Goal: Transaction & Acquisition: Download file/media

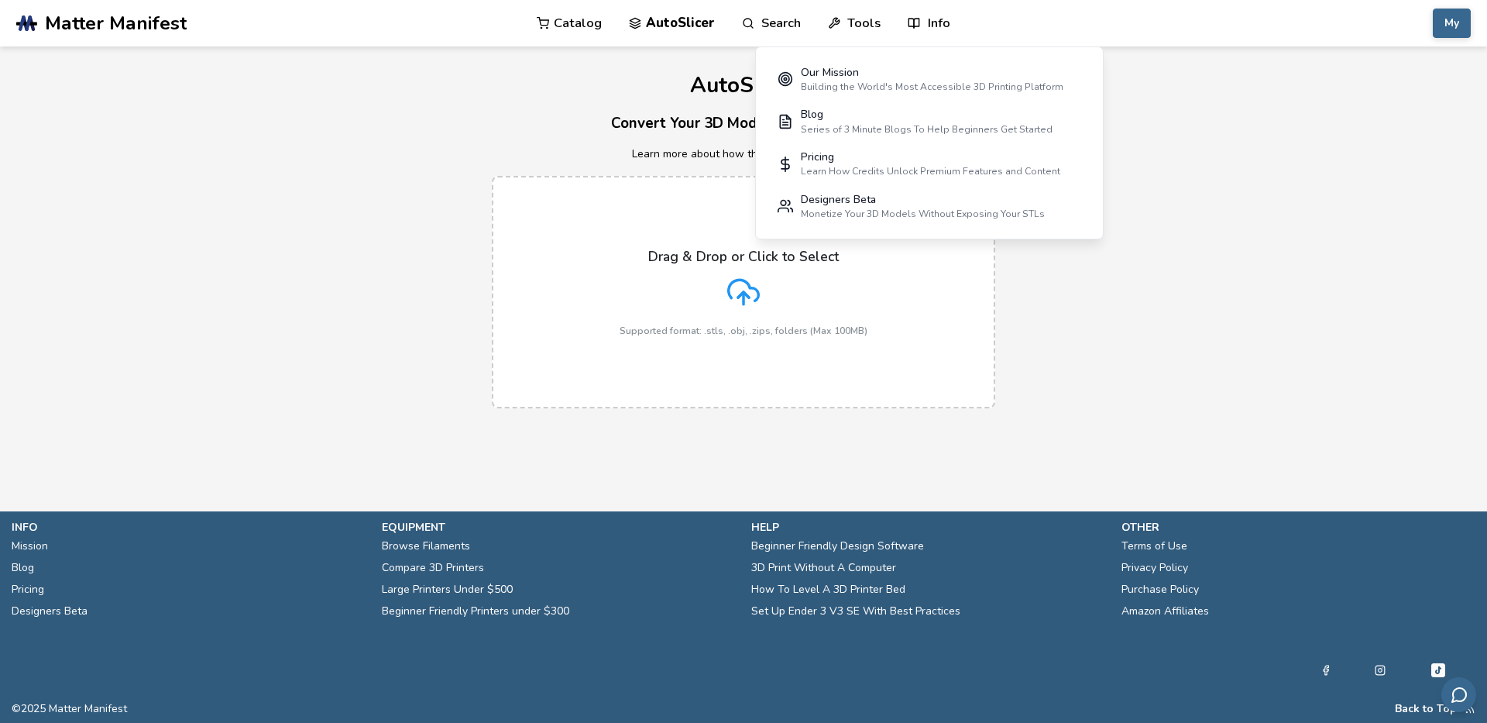
click at [766, 323] on div "Drag & Drop or Click to Select Supported format: .stls, .obj, .zips, folders (M…" at bounding box center [744, 293] width 248 height 88
click at [0, 0] on input "Drag & Drop or Click to Select Supported format: .stls, .obj, .zips, folders (M…" at bounding box center [0, 0] width 0 height 0
click at [1465, 20] on button "My" at bounding box center [1452, 23] width 38 height 29
click at [1400, 88] on button "Printers" at bounding box center [1413, 91] width 108 height 31
click at [1462, 29] on button "My" at bounding box center [1452, 23] width 38 height 29
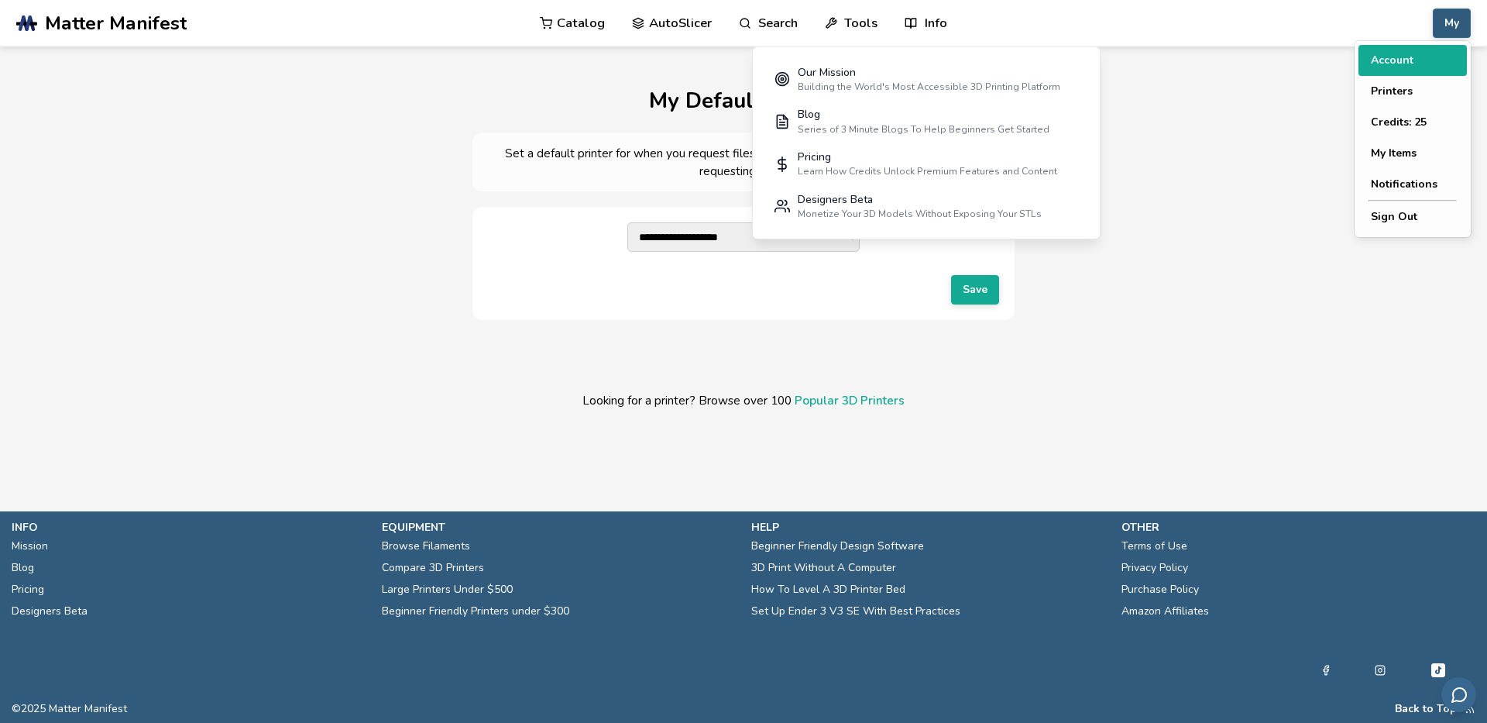
click at [1410, 59] on button "Account" at bounding box center [1413, 60] width 108 height 31
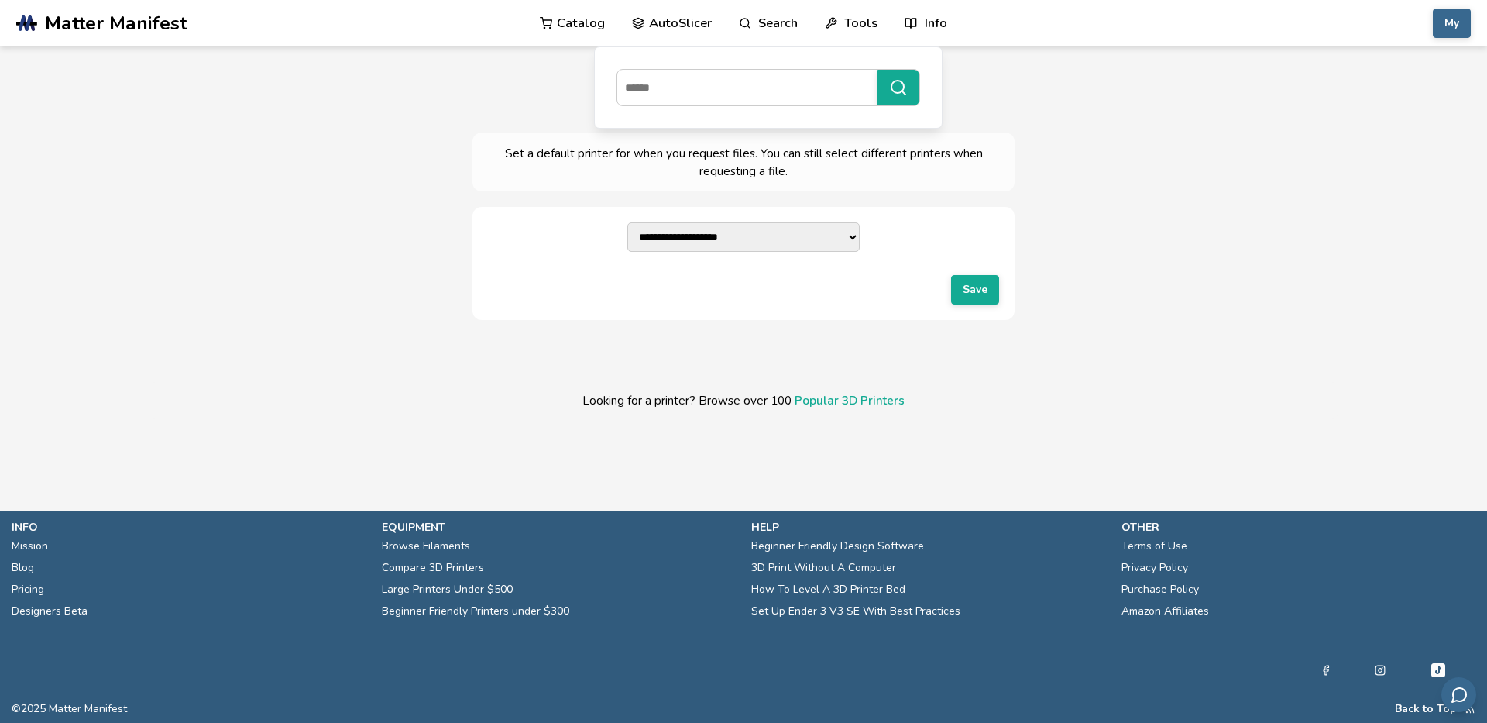
click at [652, 25] on link "AutoSlicer" at bounding box center [672, 23] width 80 height 46
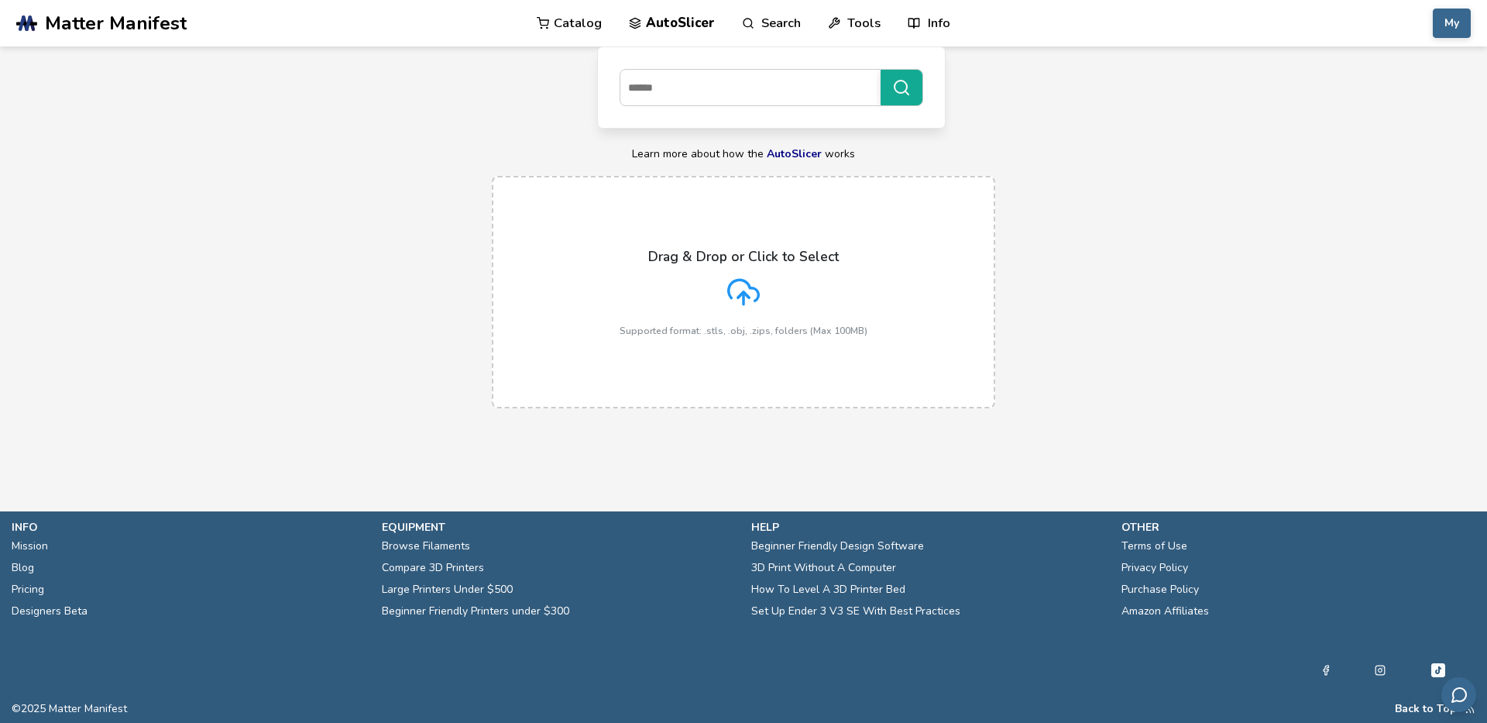
click at [672, 33] on link "AutoSlicer" at bounding box center [672, 23] width 86 height 46
click at [675, 33] on link "AutoSlicer" at bounding box center [672, 23] width 86 height 46
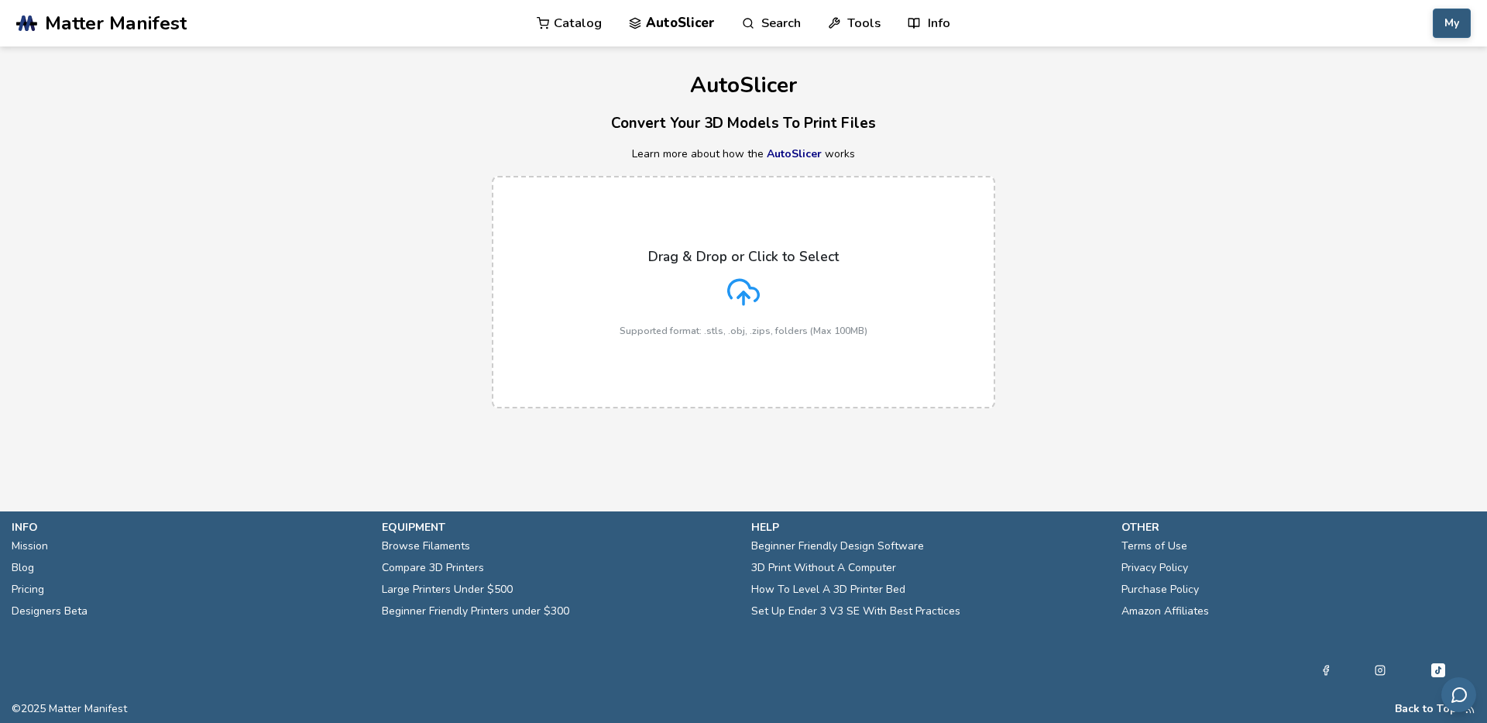
click at [1467, 25] on button "My" at bounding box center [1452, 23] width 38 height 29
click at [1414, 156] on button "My Items" at bounding box center [1413, 153] width 108 height 31
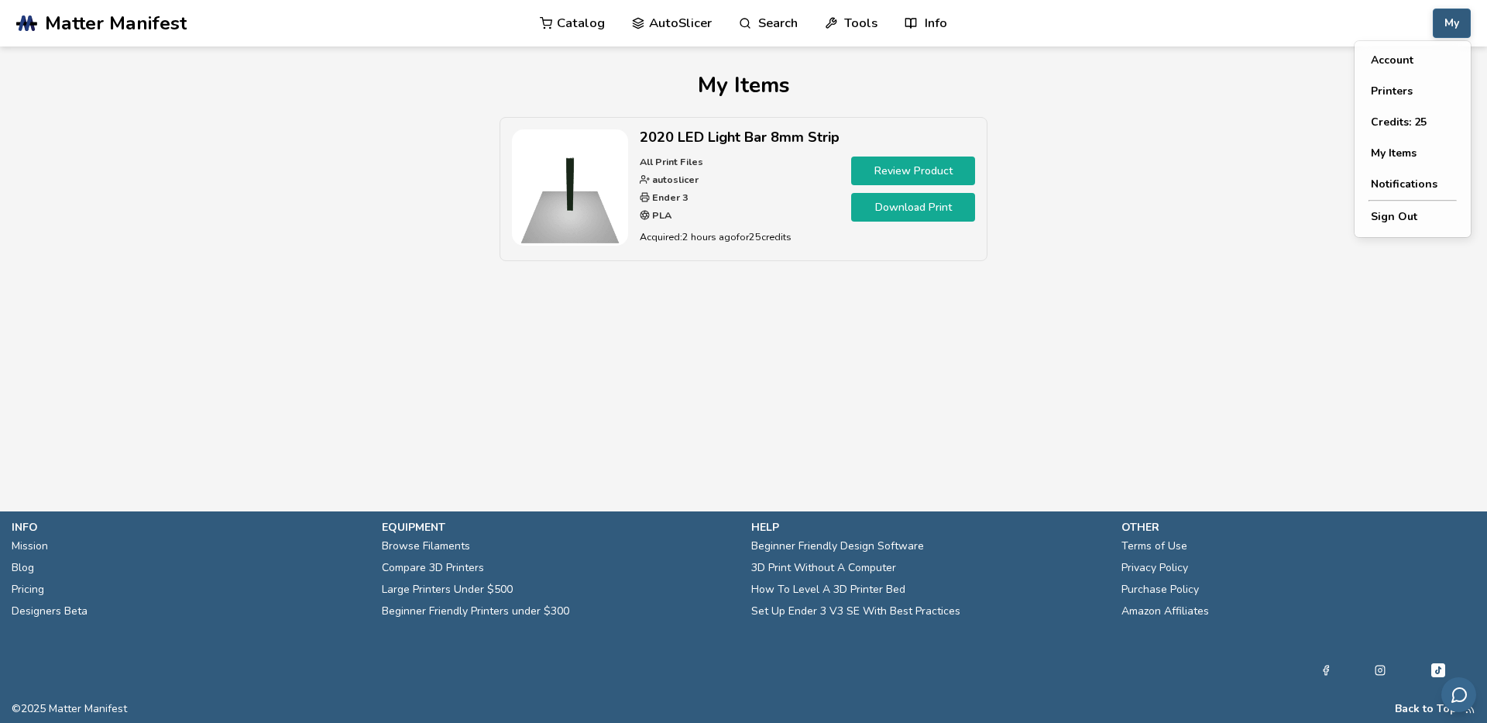
click at [1460, 15] on button "My" at bounding box center [1452, 23] width 38 height 29
click at [942, 168] on link "Review Product" at bounding box center [913, 170] width 124 height 29
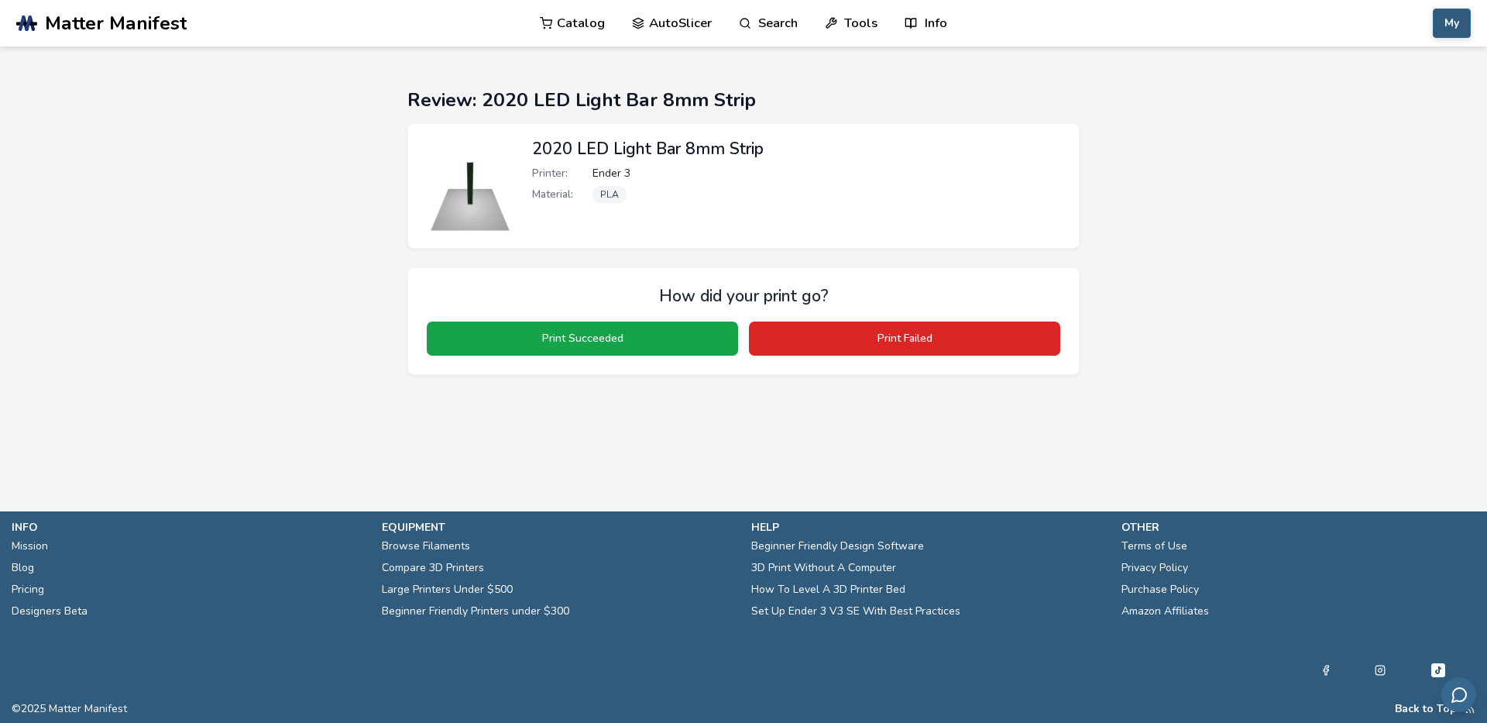
click at [1454, 27] on button "My" at bounding box center [1452, 23] width 38 height 29
click at [1407, 153] on button "My Items" at bounding box center [1413, 153] width 108 height 31
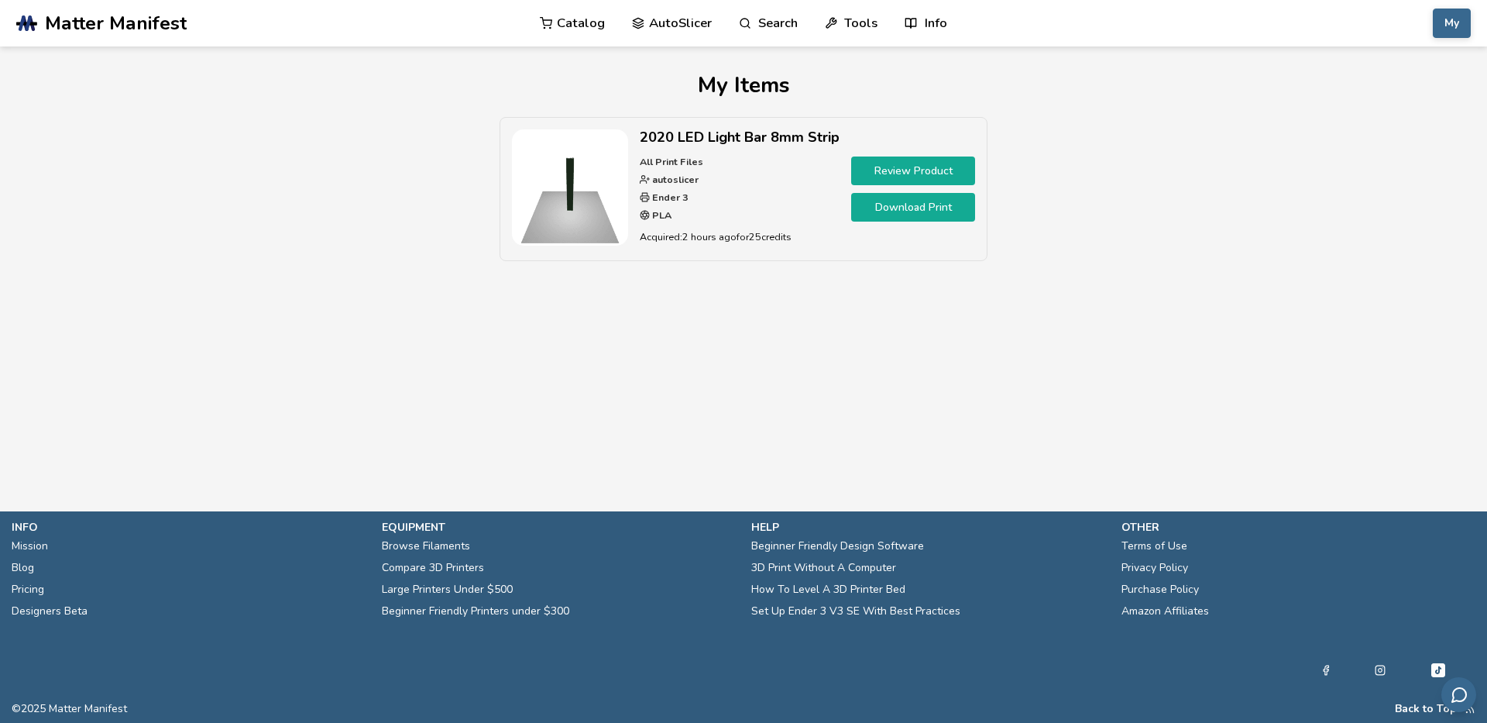
click at [898, 207] on link "Download Print" at bounding box center [913, 207] width 124 height 29
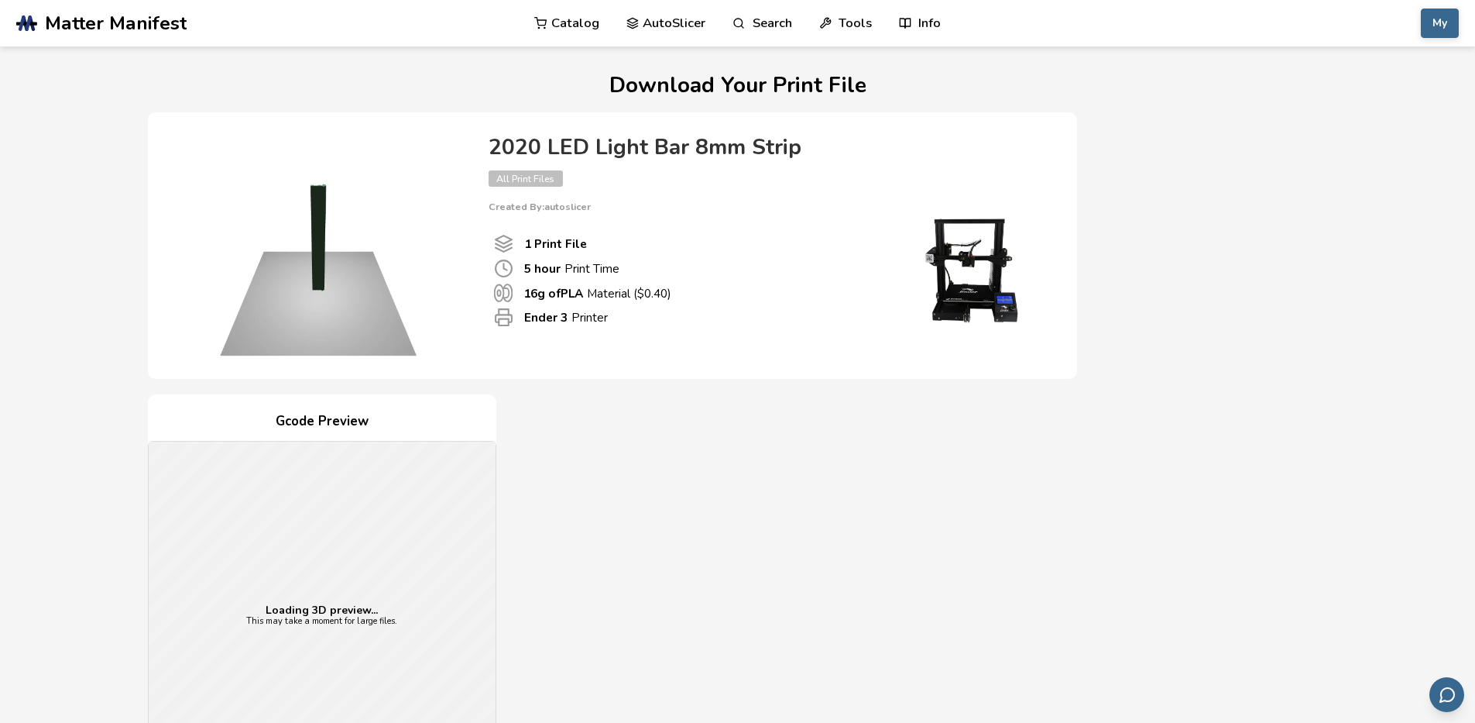
click at [617, 496] on div "Gcode Preview Loading 3D preview... This may take a moment for large files. Pri…" at bounding box center [612, 676] width 929 height 564
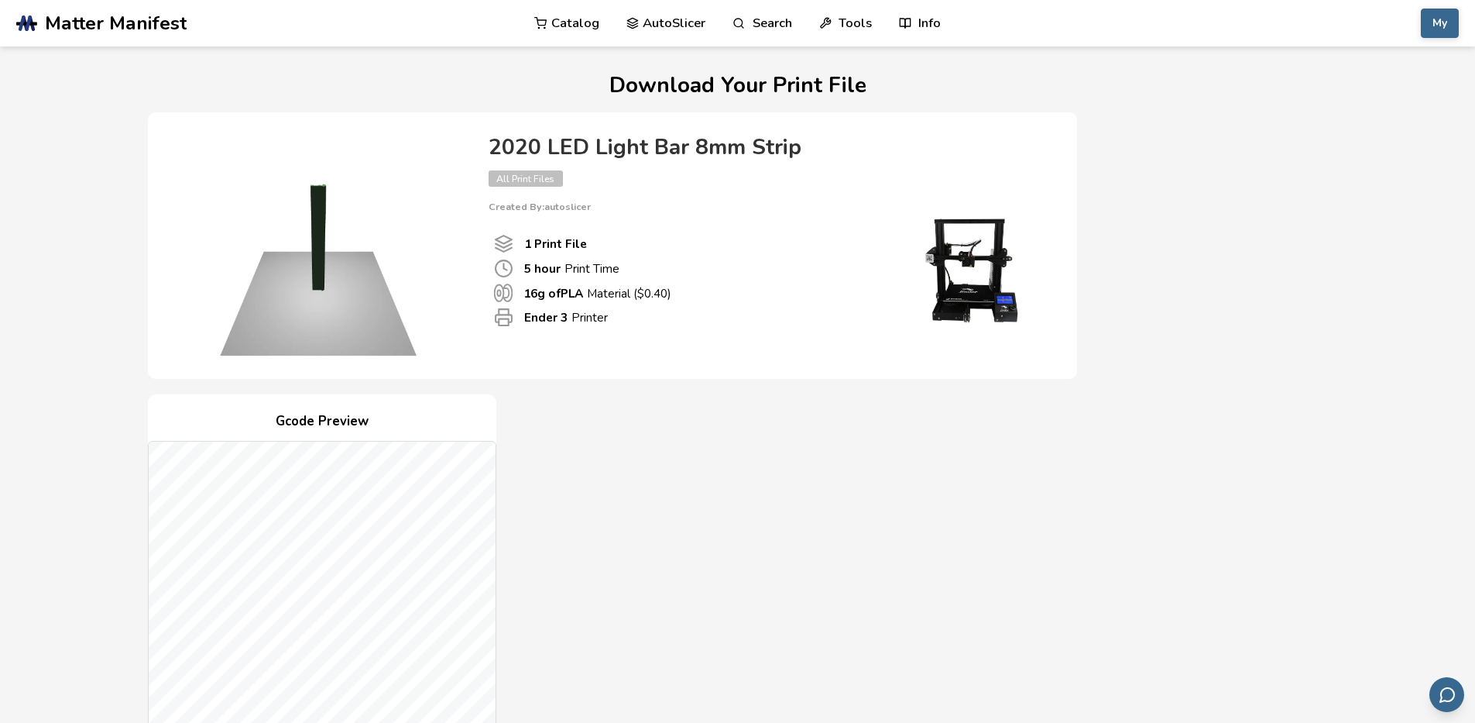
scroll to position [279, 0]
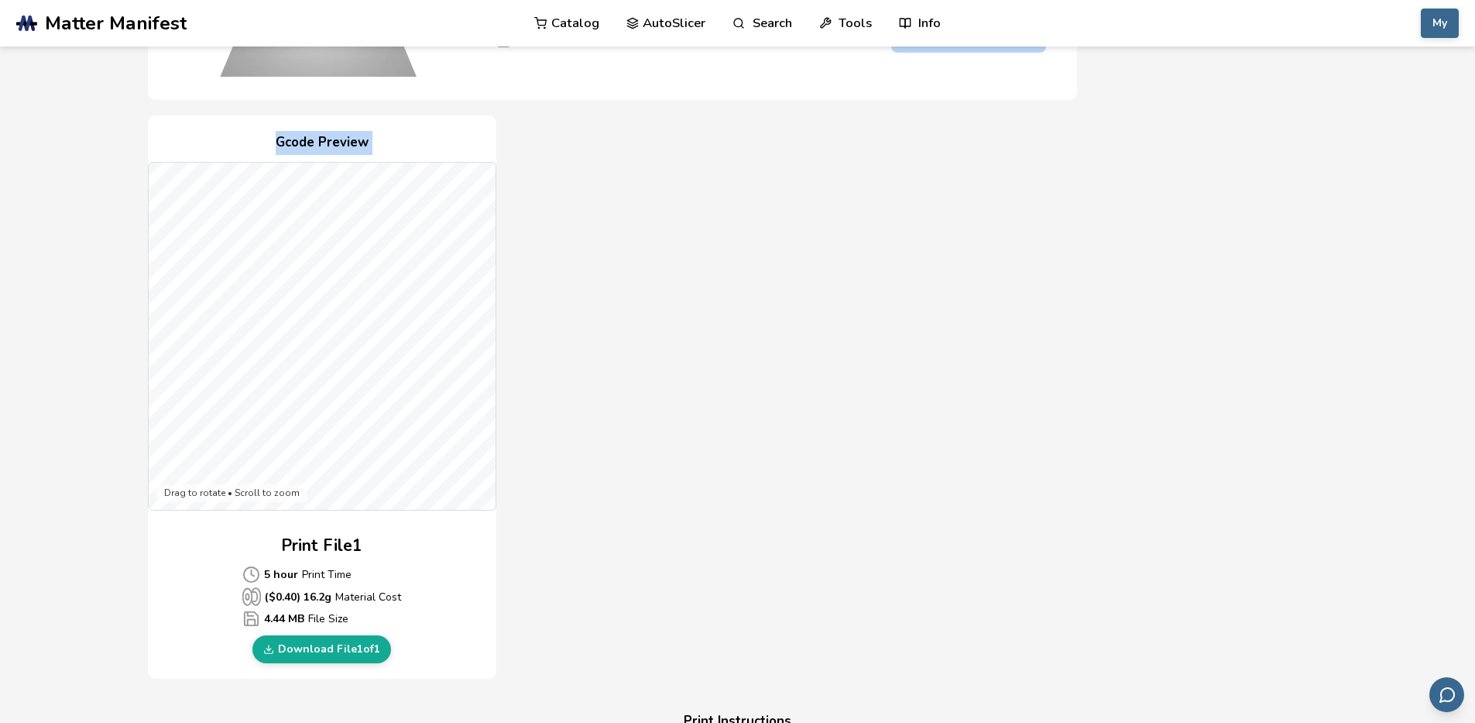
click at [408, 367] on div "Download Your Print File 2020 LED Light Bar 8mm Strip All Print Files Created B…" at bounding box center [738, 614] width 1180 height 1639
click at [573, 373] on div "Gcode Preview Drag to rotate • Scroll to zoom Print File 1 5 hour Print Time ($…" at bounding box center [612, 397] width 929 height 564
click at [581, 512] on div "Gcode Preview Drag to rotate • Scroll to zoom Print File 1 5 hour Print Time ($…" at bounding box center [612, 397] width 929 height 564
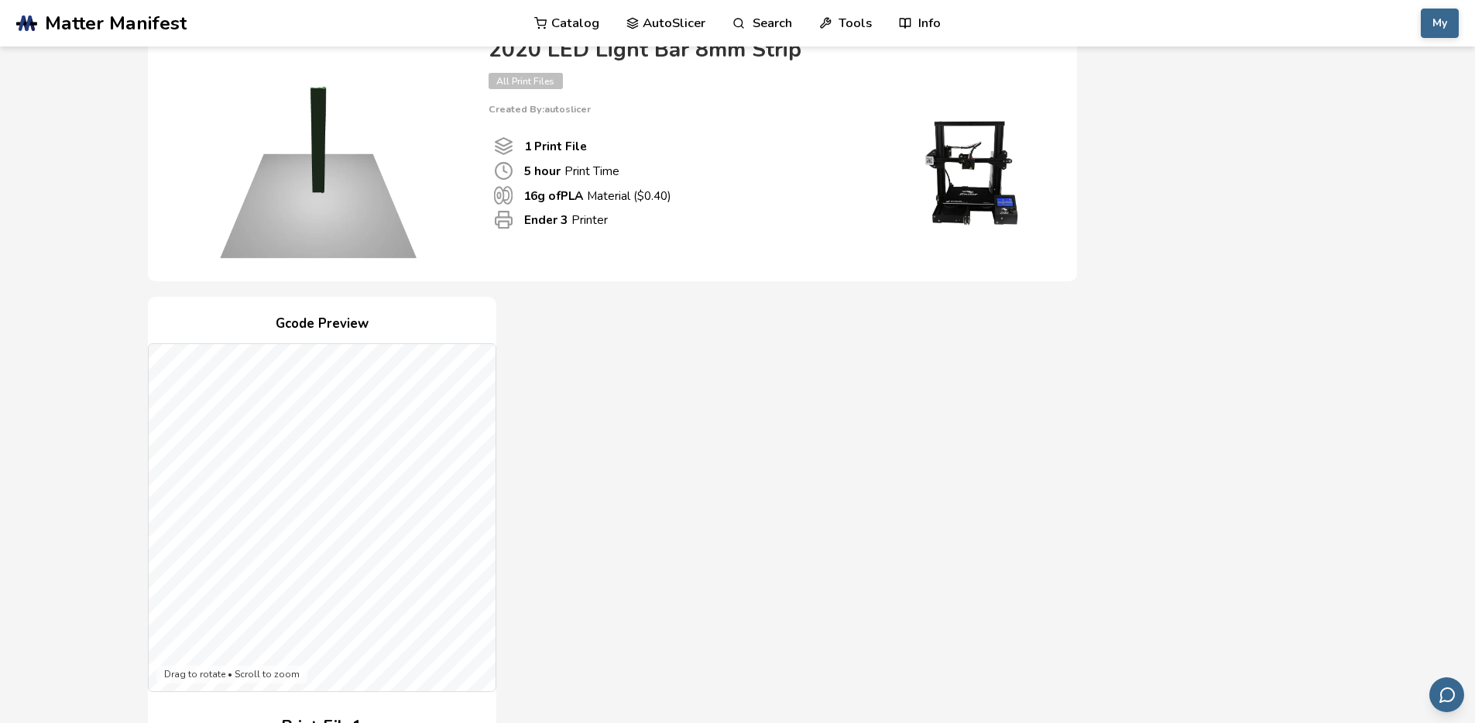
scroll to position [0, 0]
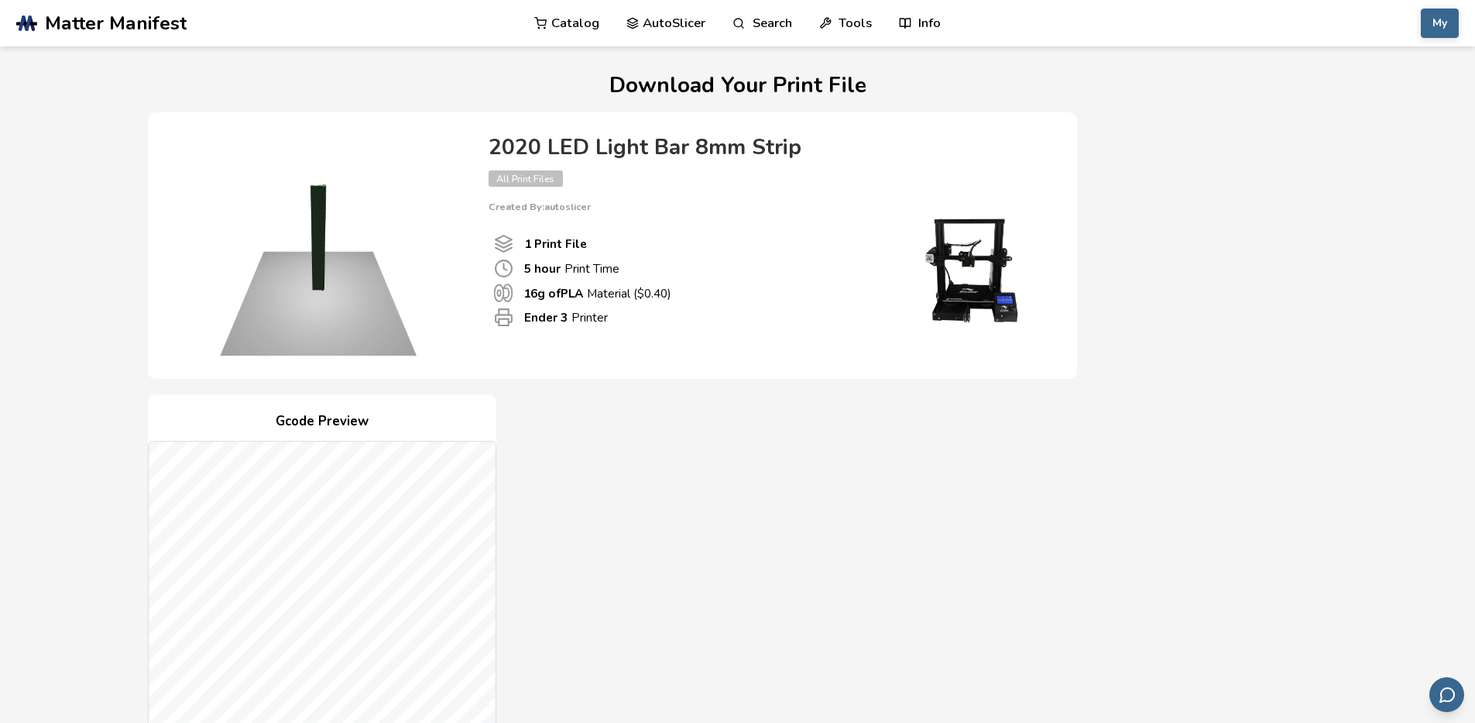
click at [649, 26] on link "AutoSlicer" at bounding box center [667, 23] width 80 height 46
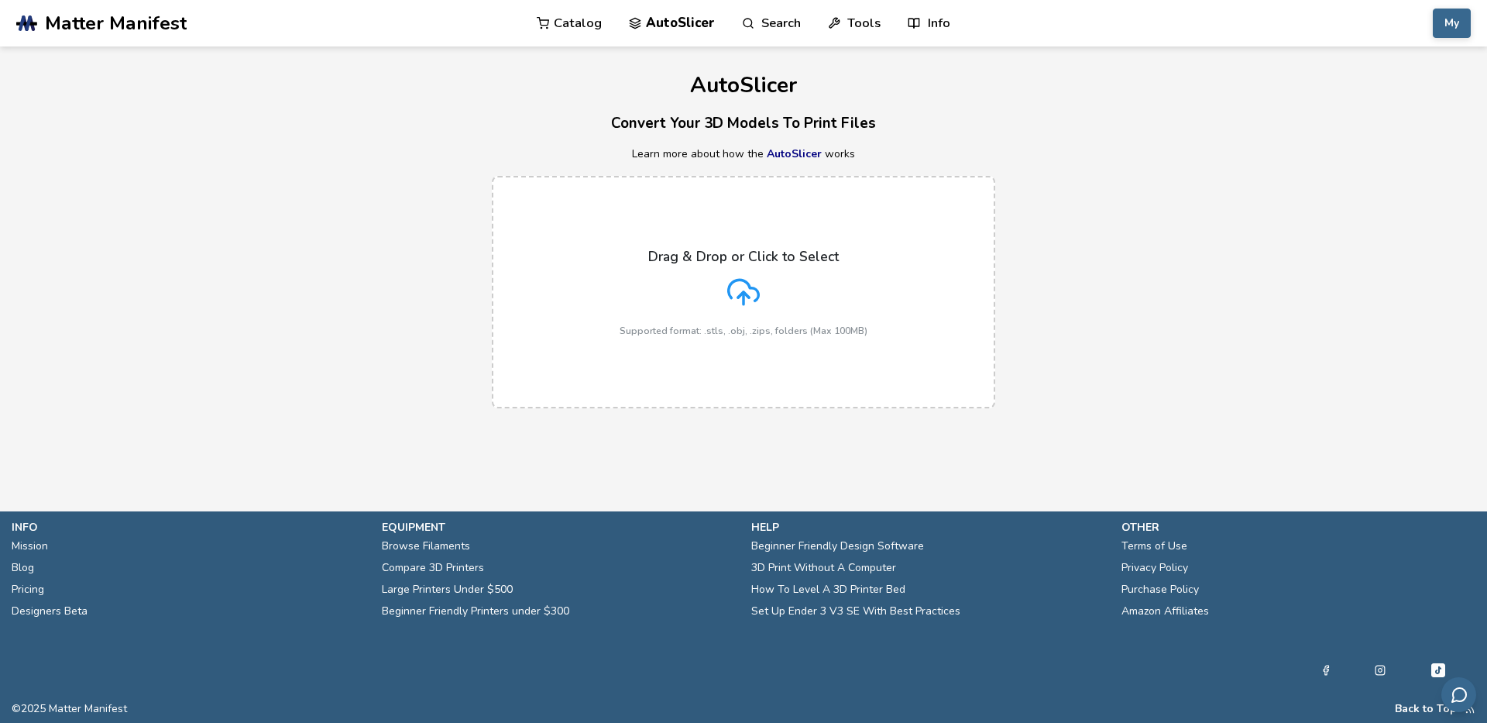
click at [657, 283] on div "Drag & Drop or Click to Select Supported format: .stls, .obj, .zips, folders (M…" at bounding box center [744, 293] width 248 height 88
click at [0, 0] on input "Drag & Drop or Click to Select Supported format: .stls, .obj, .zips, folders (M…" at bounding box center [0, 0] width 0 height 0
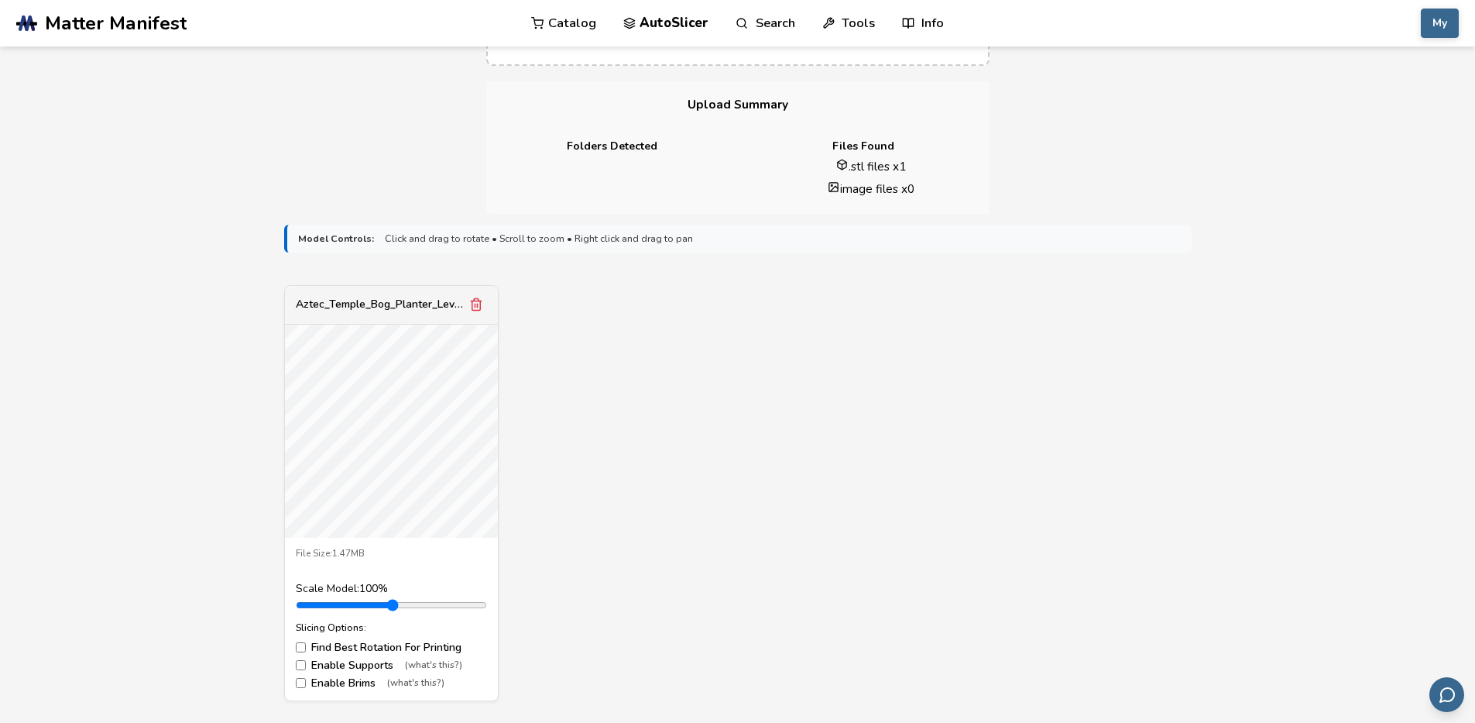
scroll to position [651, 0]
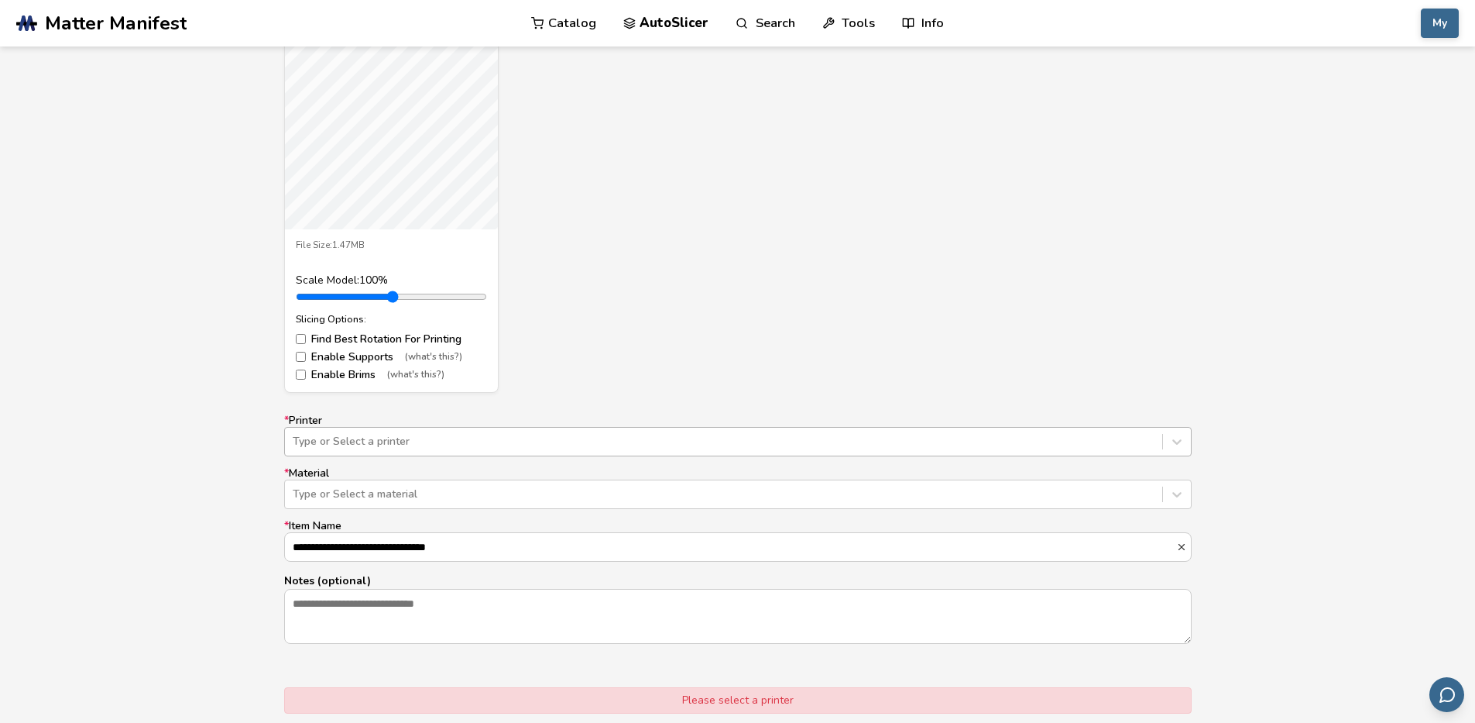
click at [459, 439] on div at bounding box center [724, 441] width 862 height 15
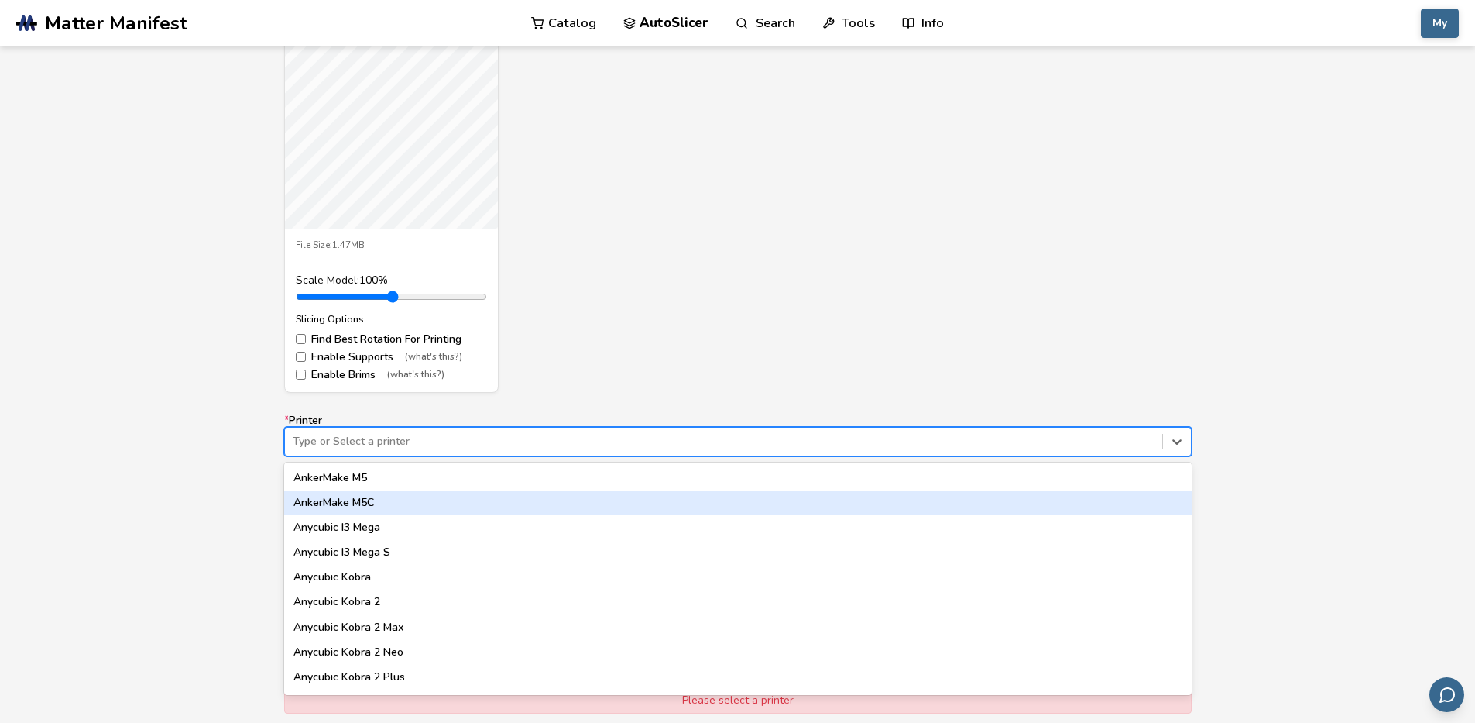
click at [422, 507] on div "AnkerMake M5C" at bounding box center [738, 502] width 908 height 25
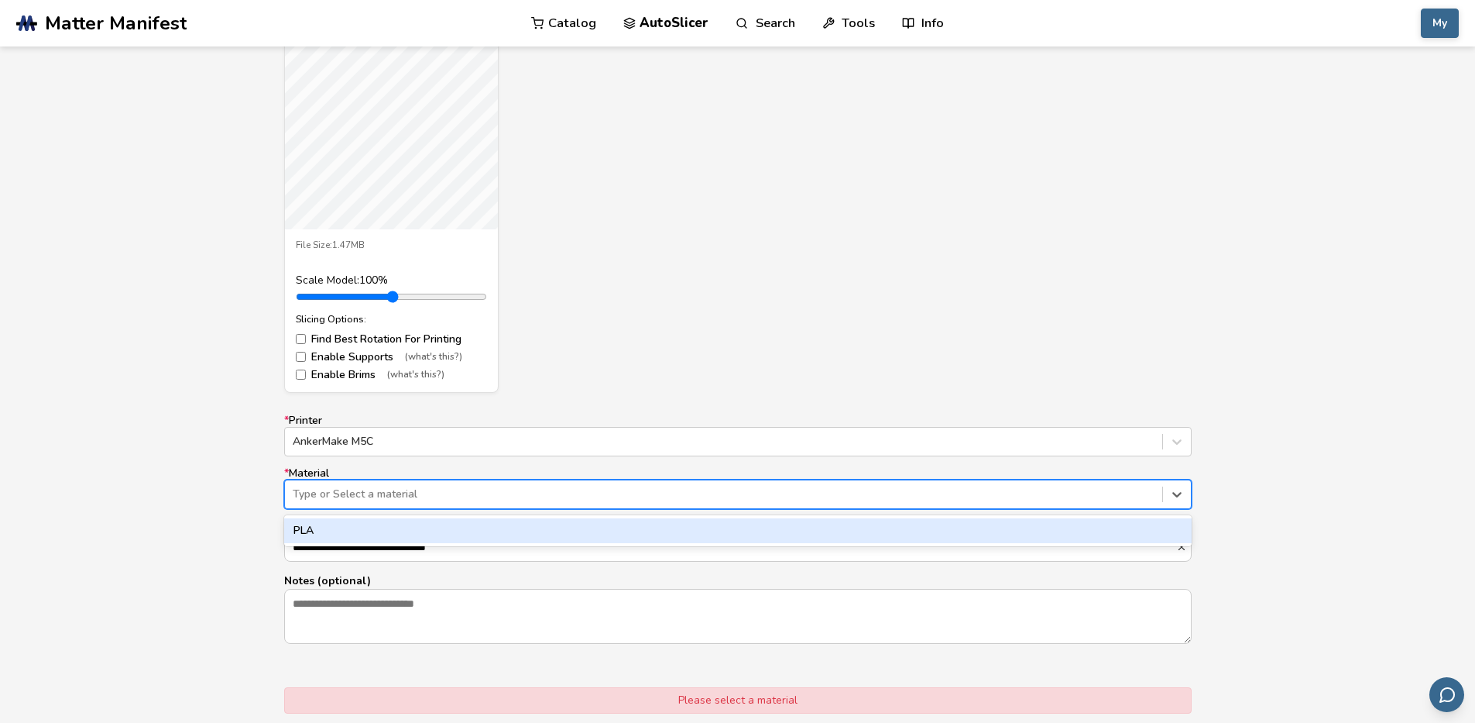
click at [427, 501] on div at bounding box center [724, 493] width 862 height 15
click at [422, 531] on div "PLA" at bounding box center [738, 530] width 908 height 25
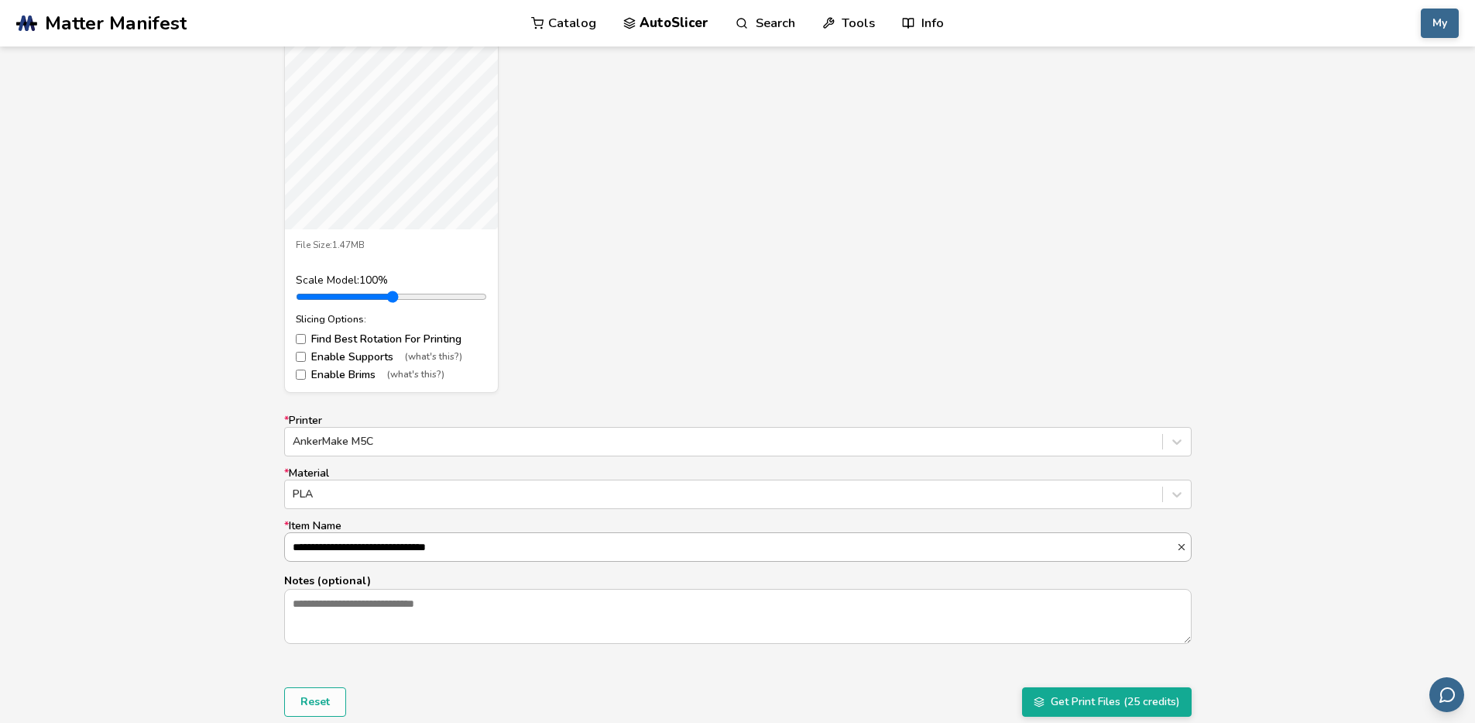
click at [426, 549] on input "**********" at bounding box center [730, 547] width 891 height 28
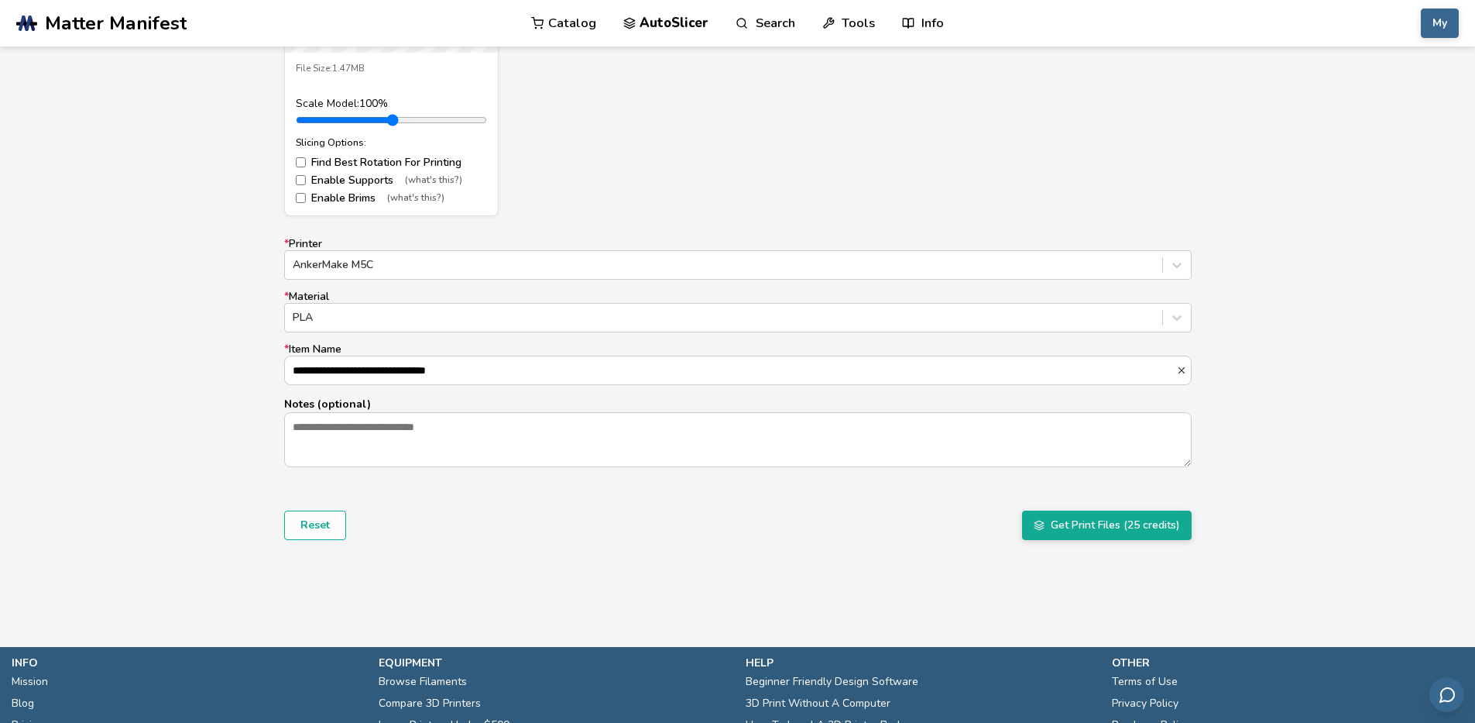
scroll to position [836, 0]
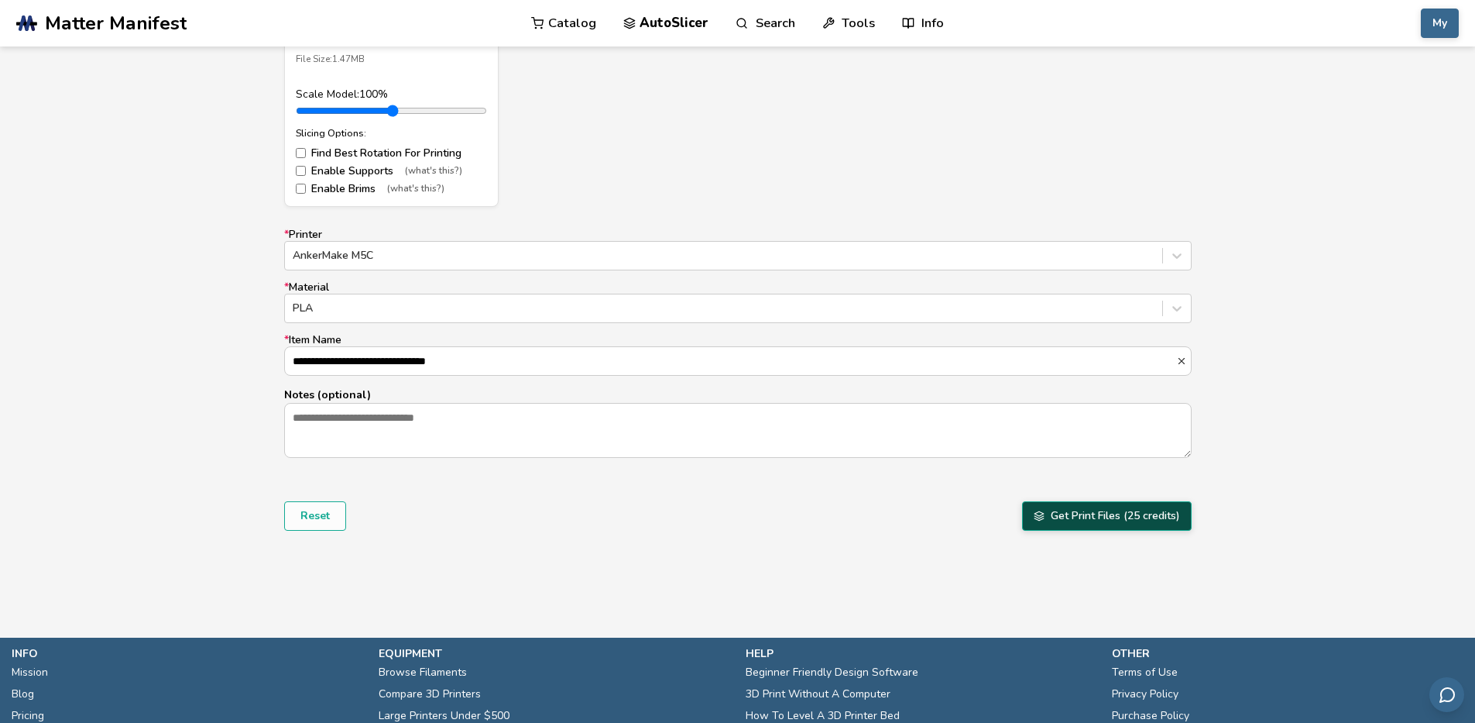
click at [1154, 514] on button "Get Print Files (25 credits)" at bounding box center [1107, 515] width 170 height 29
click at [329, 184] on label "Enable Brims (what's this?)" at bounding box center [391, 189] width 191 height 12
click at [347, 171] on label "Enable Supports (what's this?)" at bounding box center [391, 171] width 191 height 12
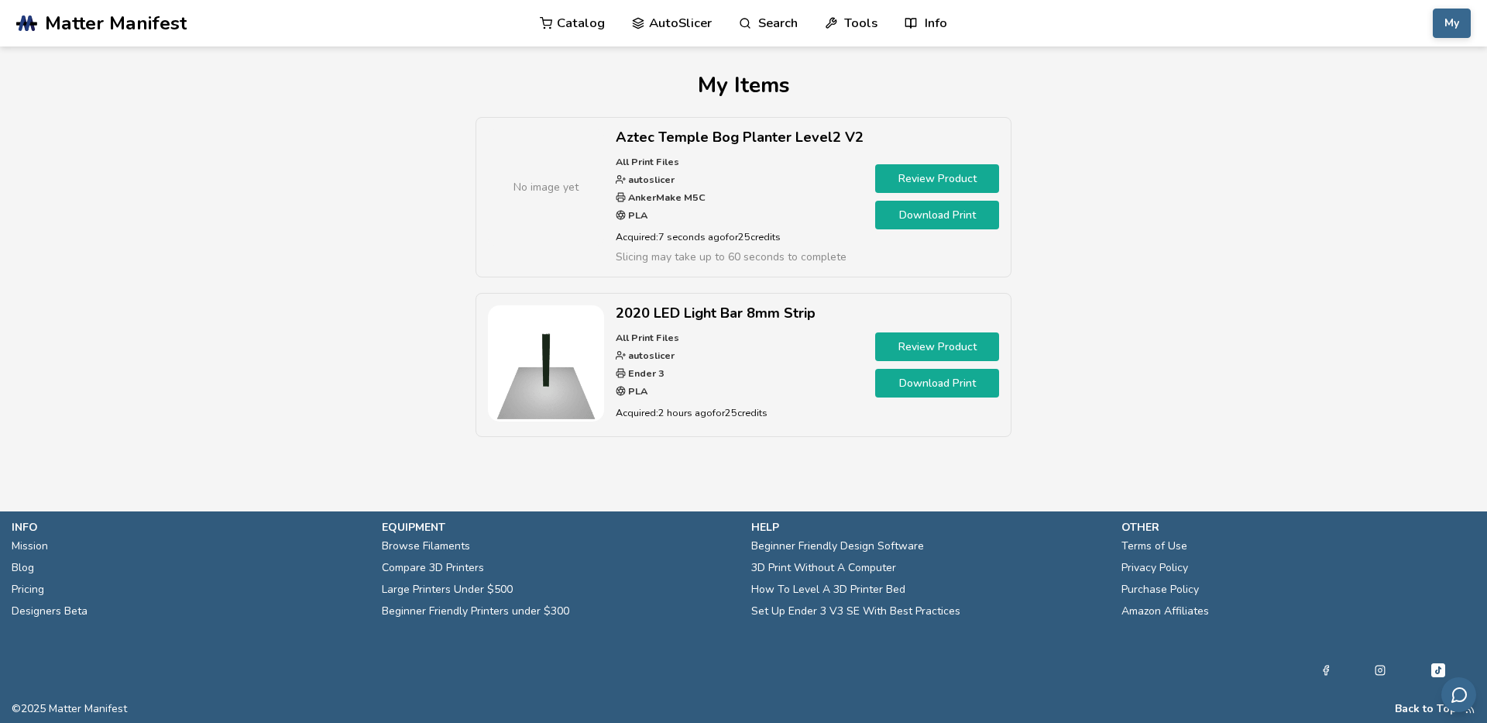
click at [955, 220] on link "Download Print" at bounding box center [937, 215] width 124 height 29
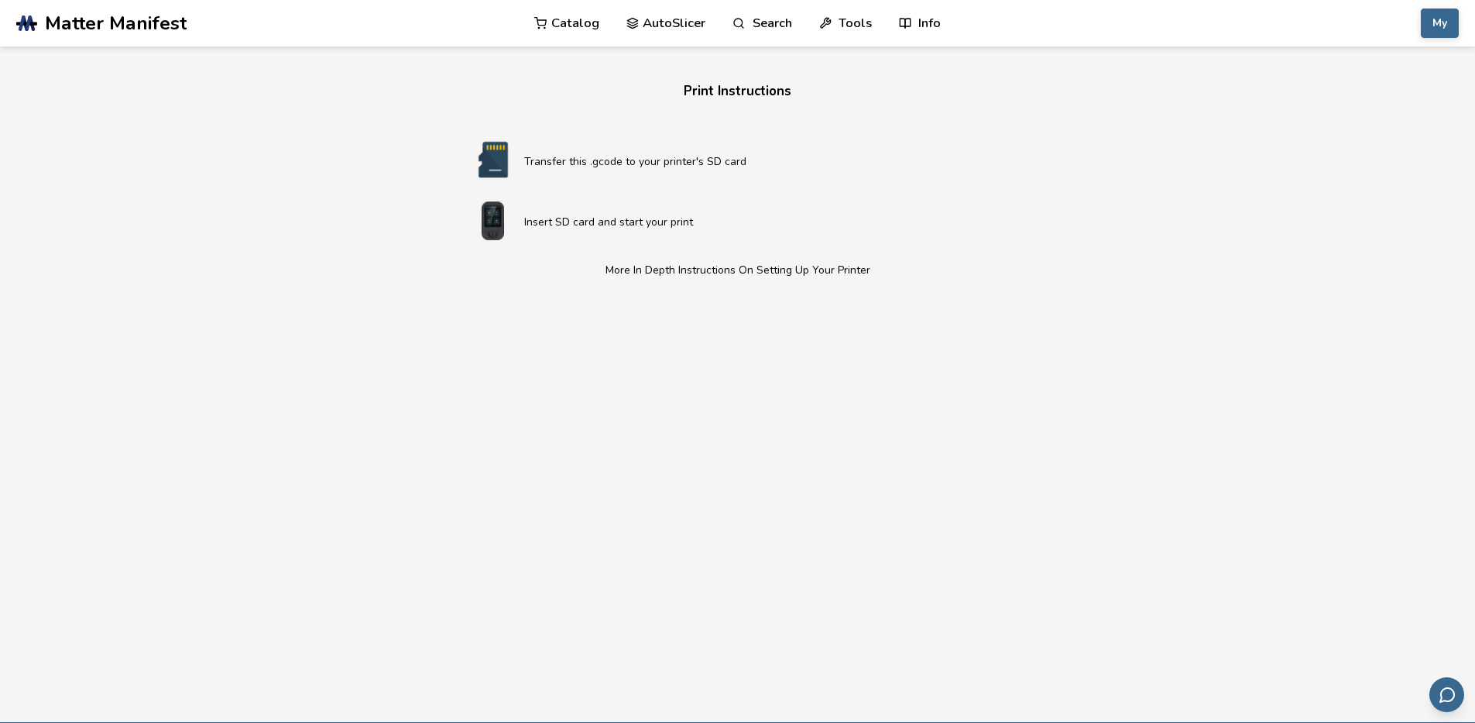
scroll to position [4, 0]
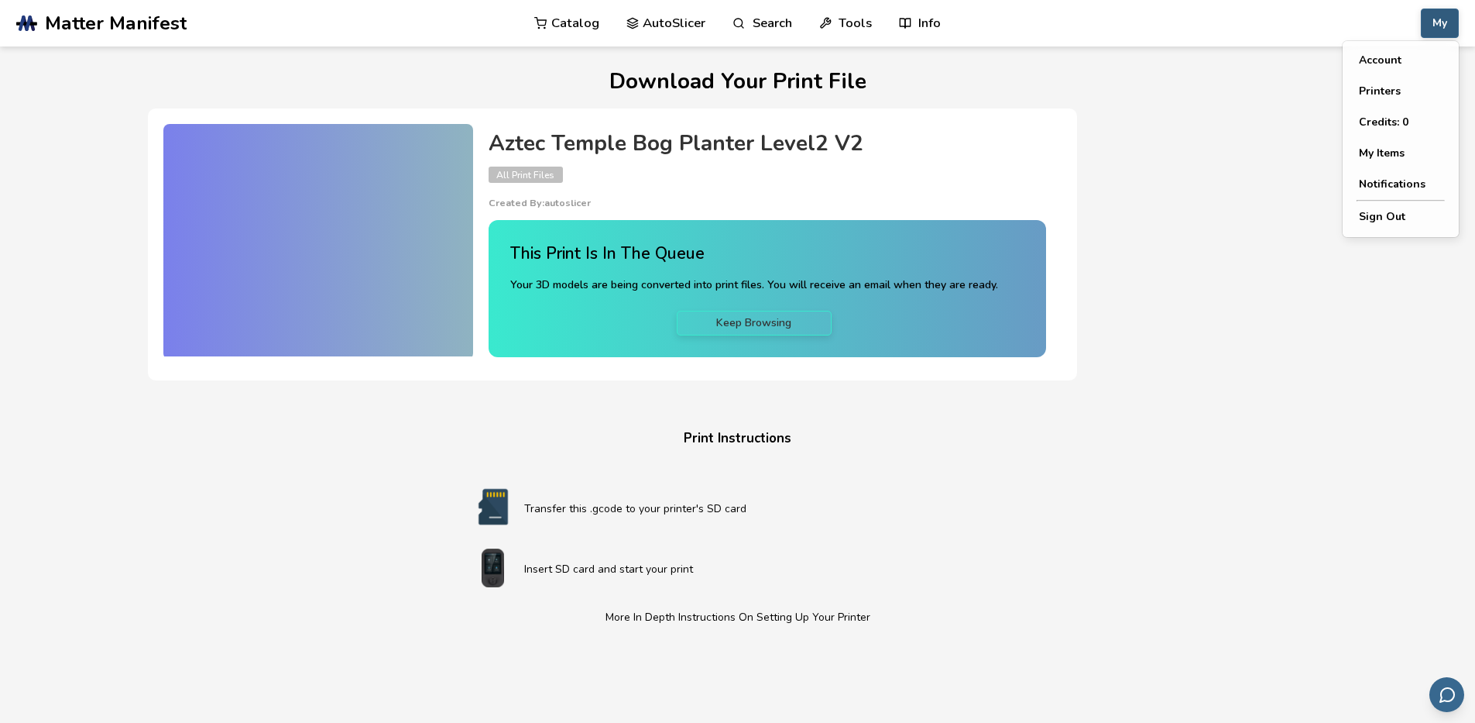
click at [1444, 21] on button "My" at bounding box center [1440, 23] width 38 height 29
click at [1395, 119] on button "Credits: 0" at bounding box center [1401, 122] width 108 height 31
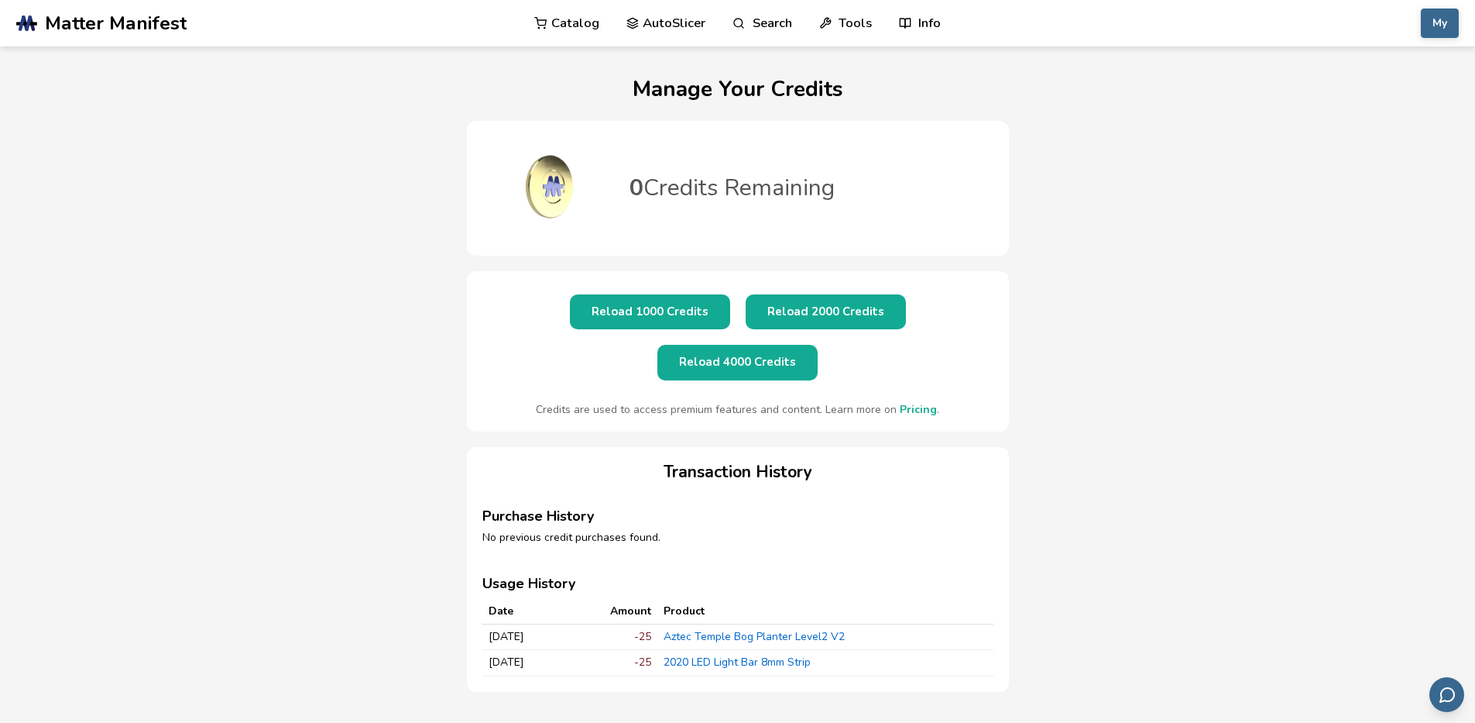
click at [749, 314] on button "Reload 2000 Credits" at bounding box center [826, 311] width 160 height 35
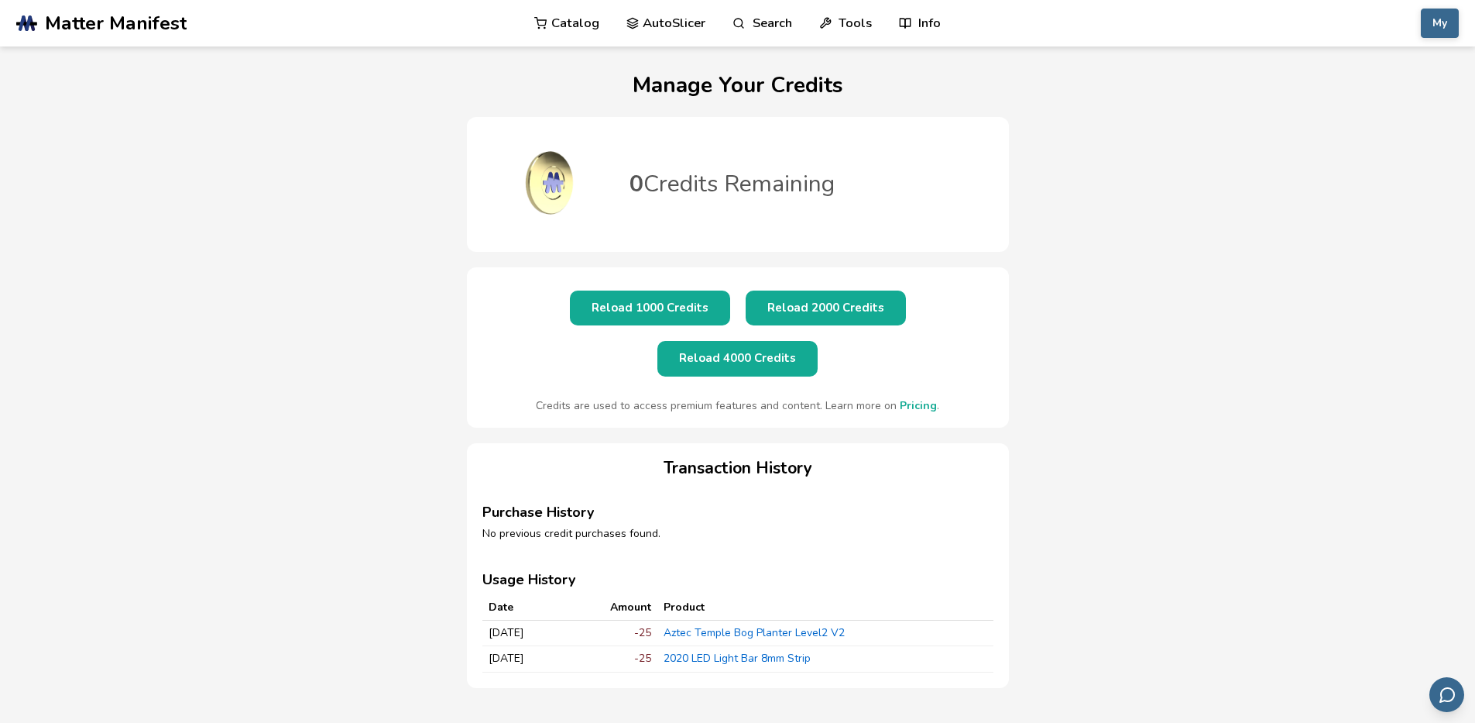
click at [914, 398] on link "Pricing" at bounding box center [918, 405] width 37 height 15
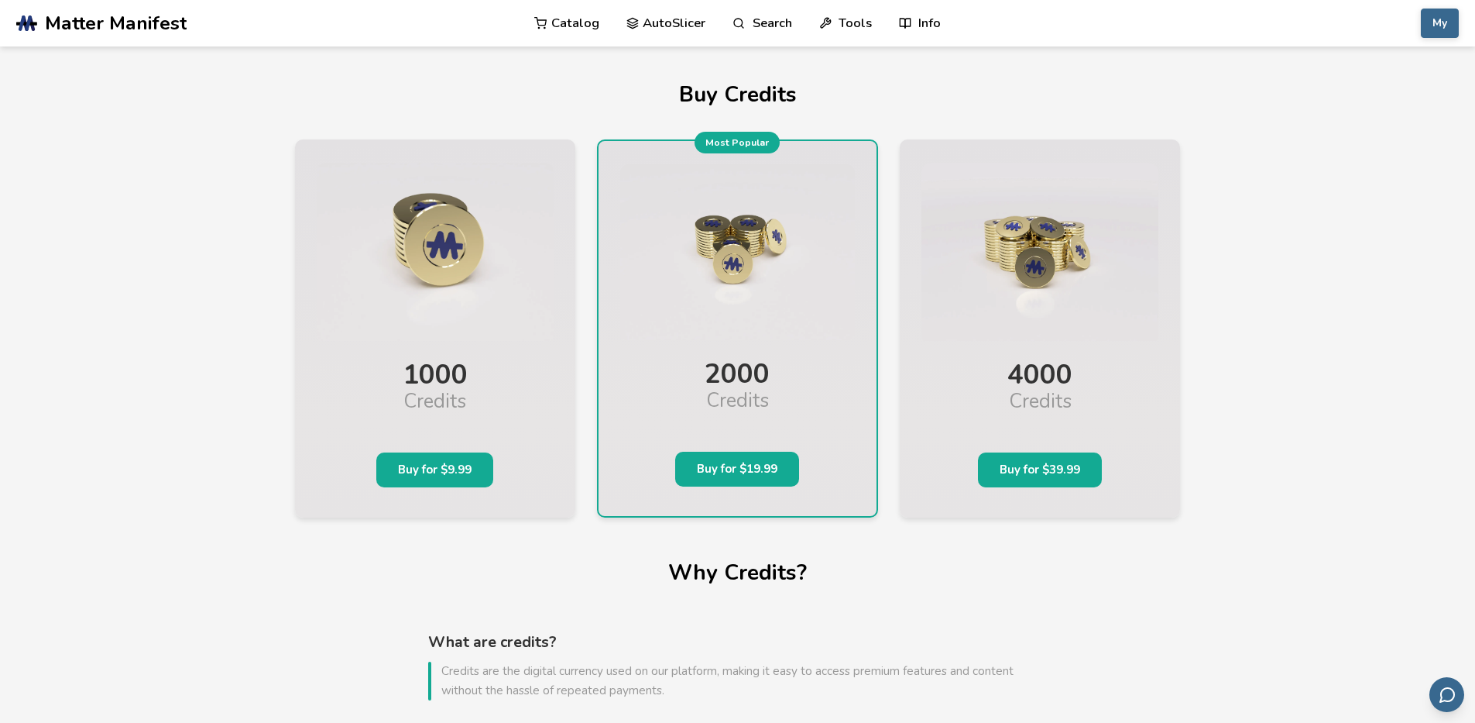
click at [689, 26] on link "AutoSlicer" at bounding box center [667, 23] width 80 height 46
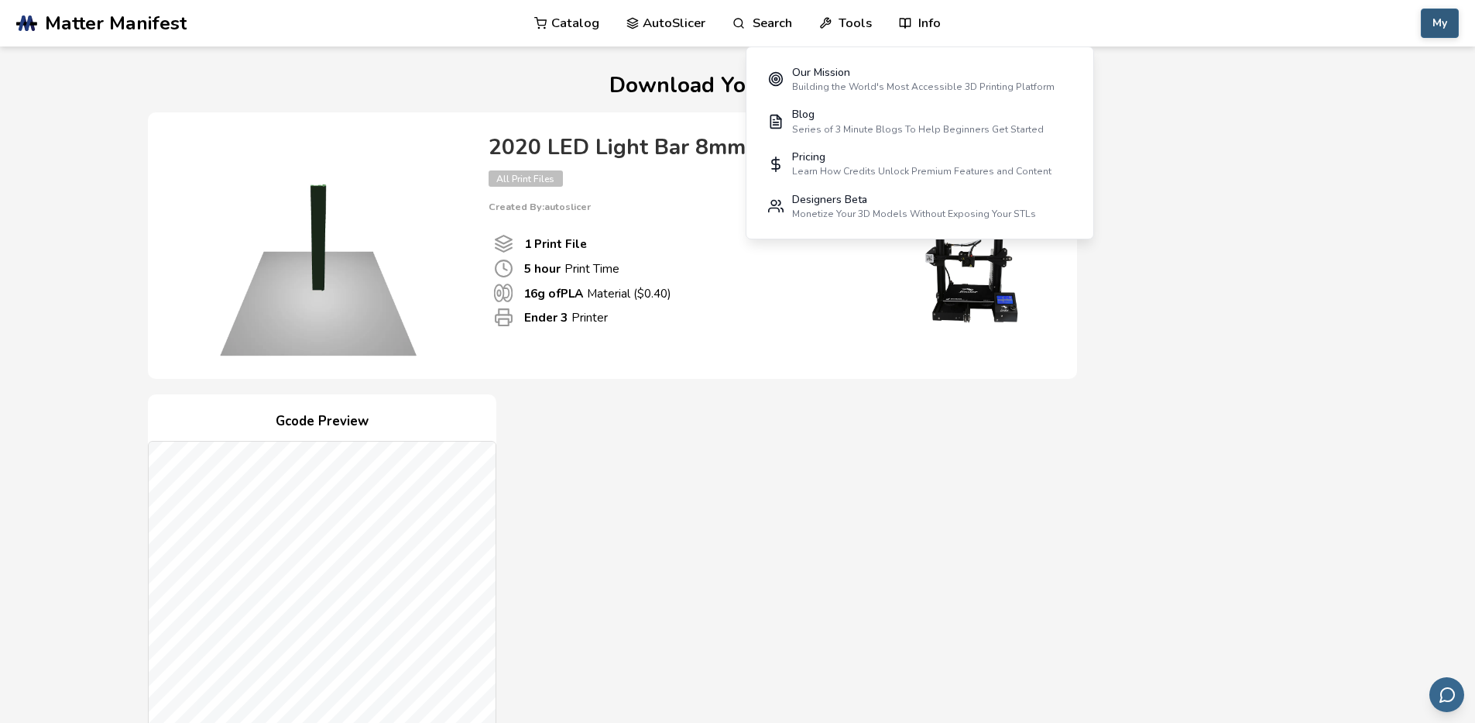
click at [1441, 27] on button "My" at bounding box center [1440, 23] width 38 height 29
click at [1379, 145] on button "My Items" at bounding box center [1401, 153] width 108 height 31
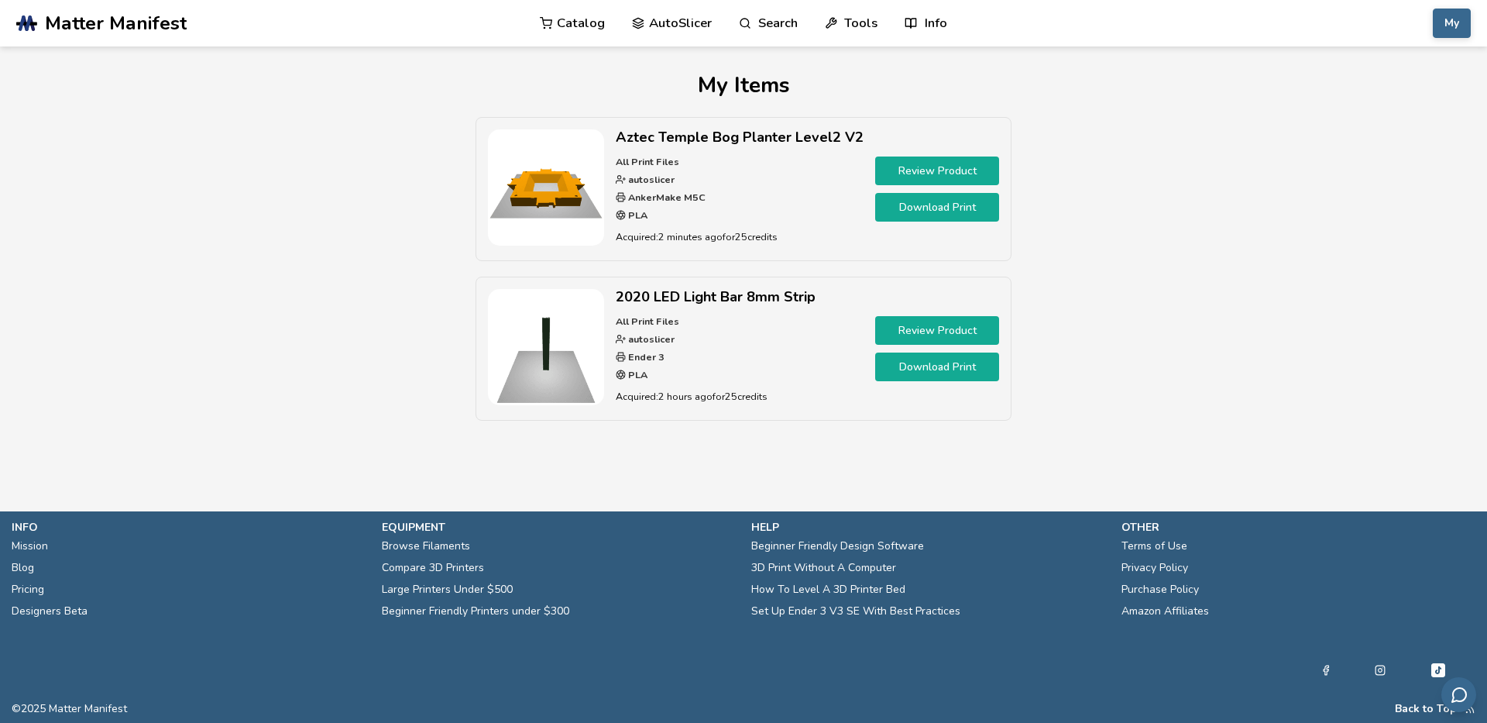
click at [710, 137] on h2 "Aztec Temple Bog Planter Level2 V2" at bounding box center [740, 137] width 248 height 16
click at [953, 201] on link "Download Print" at bounding box center [937, 207] width 124 height 29
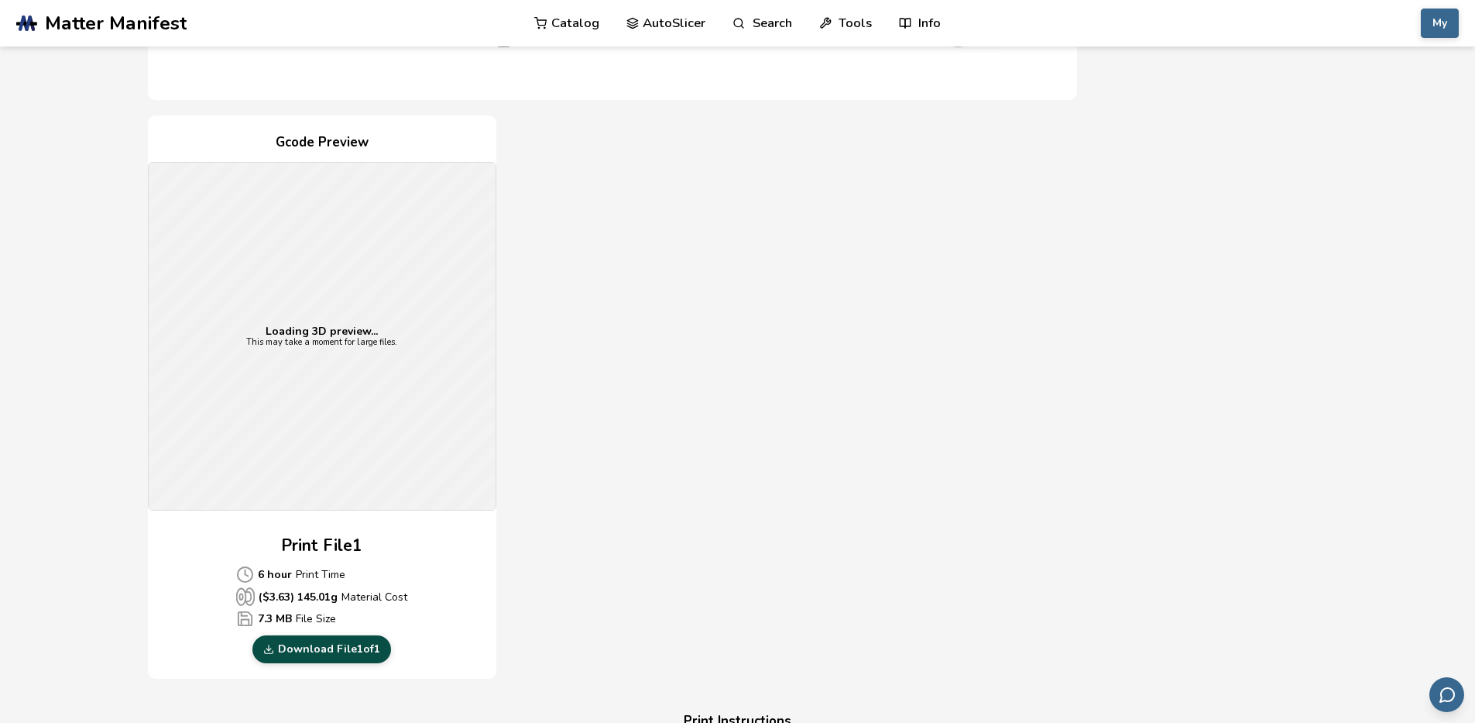
click at [331, 359] on div "Loading 3D preview... This may take a moment for large files." at bounding box center [322, 336] width 347 height 347
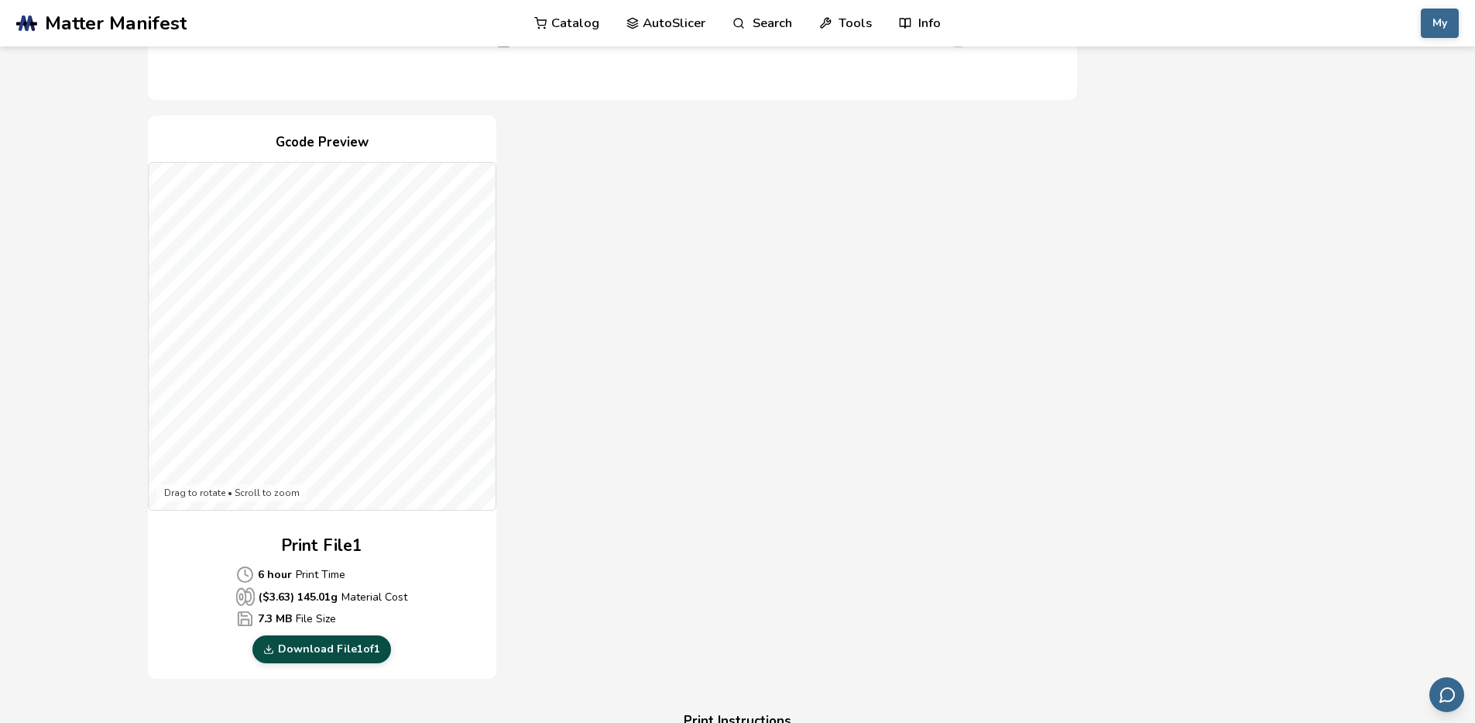
click at [314, 649] on link "Download File 1 of 1" at bounding box center [321, 649] width 139 height 28
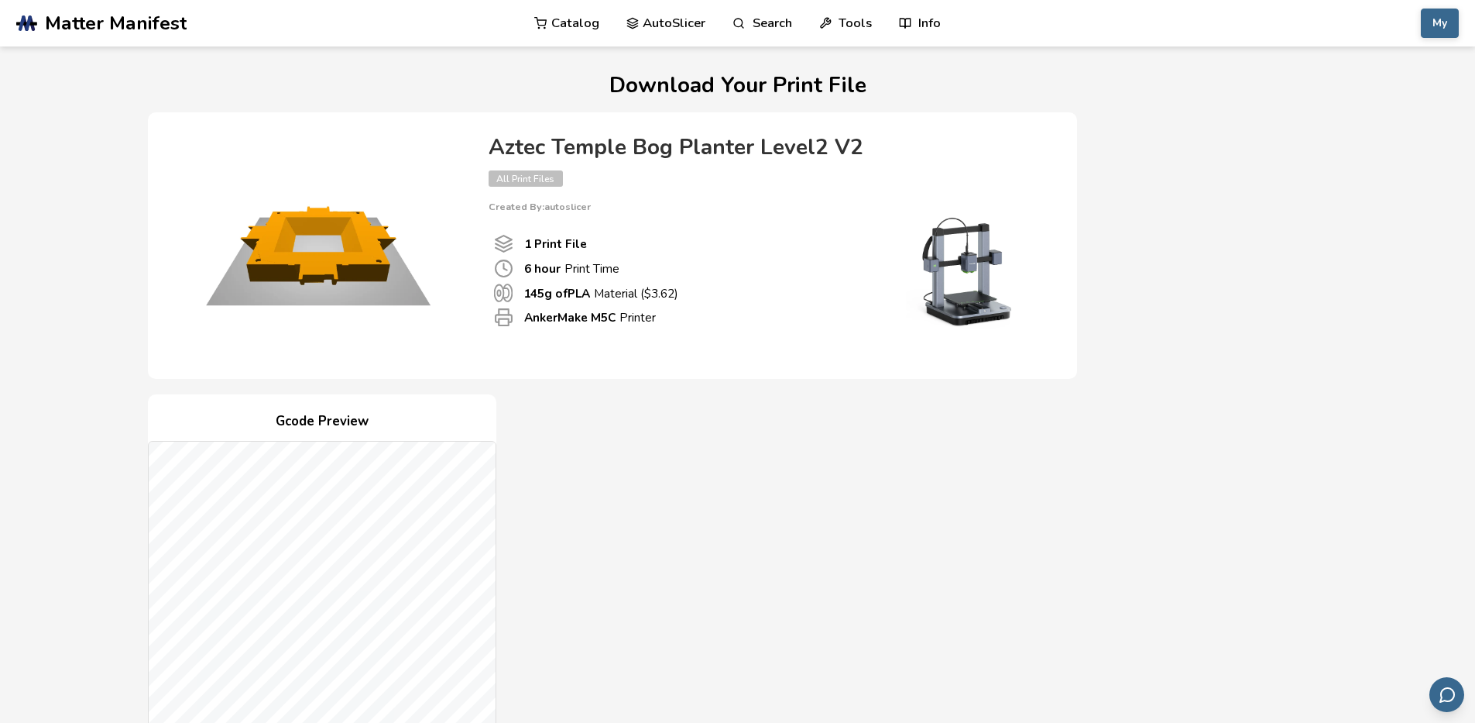
click at [751, 460] on div "Gcode Preview Drag to rotate • Scroll to zoom Print File 1 6 hour Print Time ($…" at bounding box center [612, 676] width 929 height 564
click at [644, 29] on link "AutoSlicer" at bounding box center [667, 23] width 80 height 46
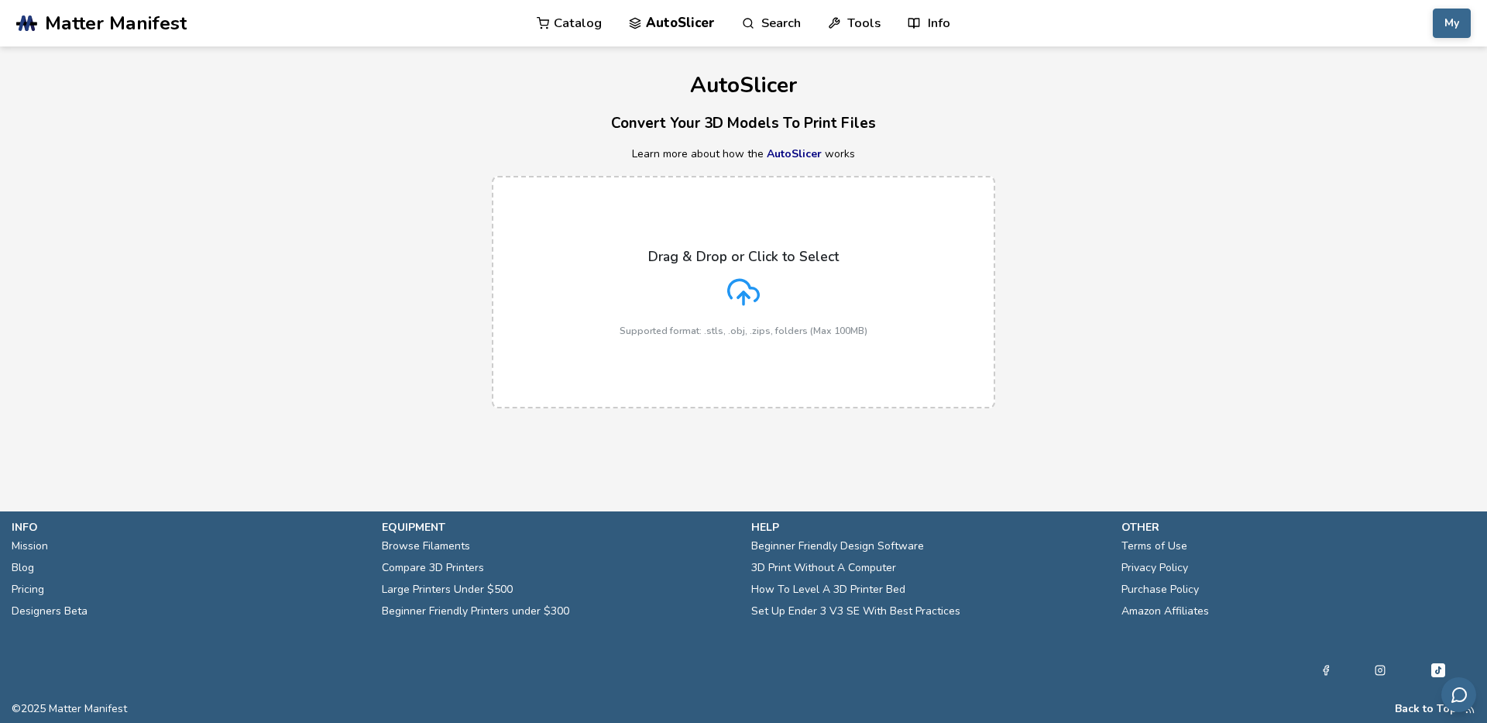
click at [789, 294] on div "Drag & Drop or Click to Select Supported format: .stls, .obj, .zips, folders (M…" at bounding box center [744, 293] width 248 height 88
click at [773, 283] on div "Drag & Drop or Click to Select Supported format: .stls, .obj, .zips, folders (M…" at bounding box center [744, 293] width 248 height 88
click at [0, 0] on input "Drag & Drop or Click to Select Supported format: .stls, .obj, .zips, folders (M…" at bounding box center [0, 0] width 0 height 0
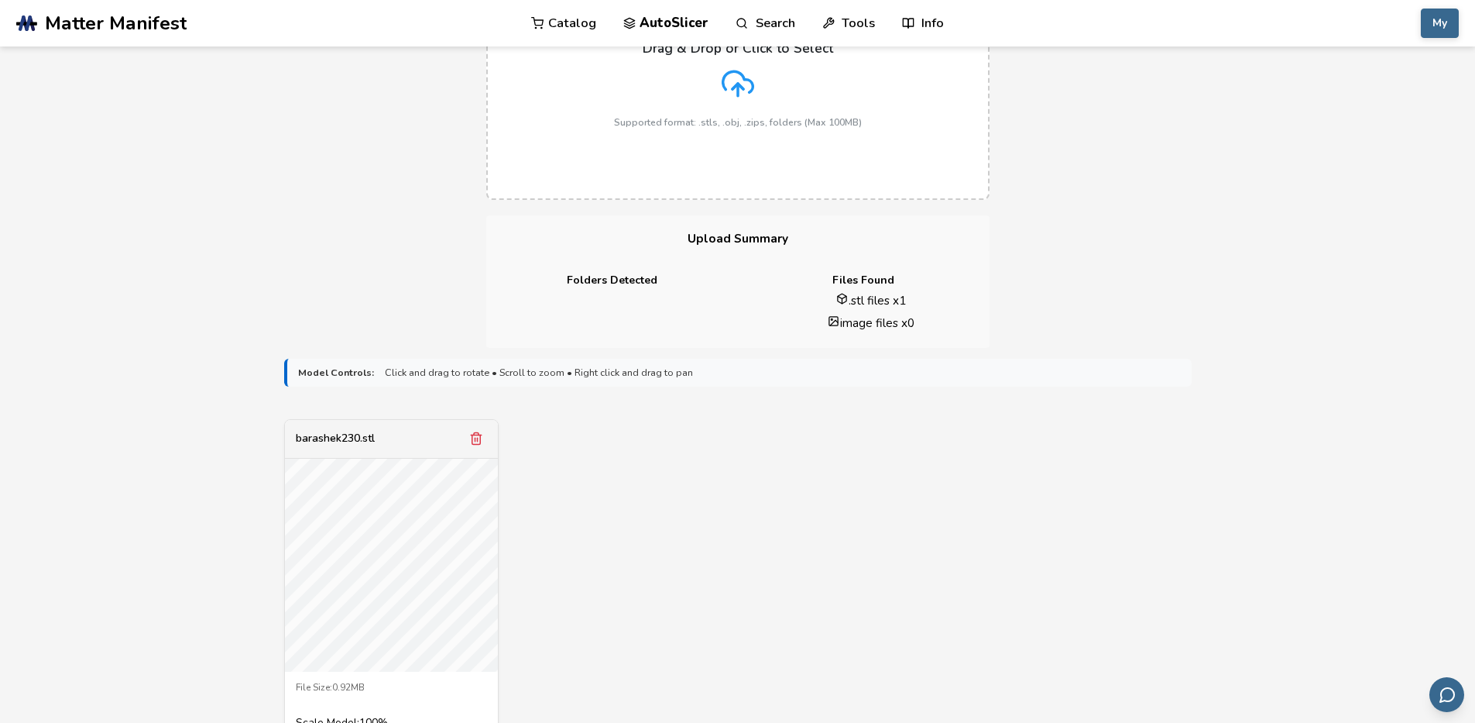
scroll to position [372, 0]
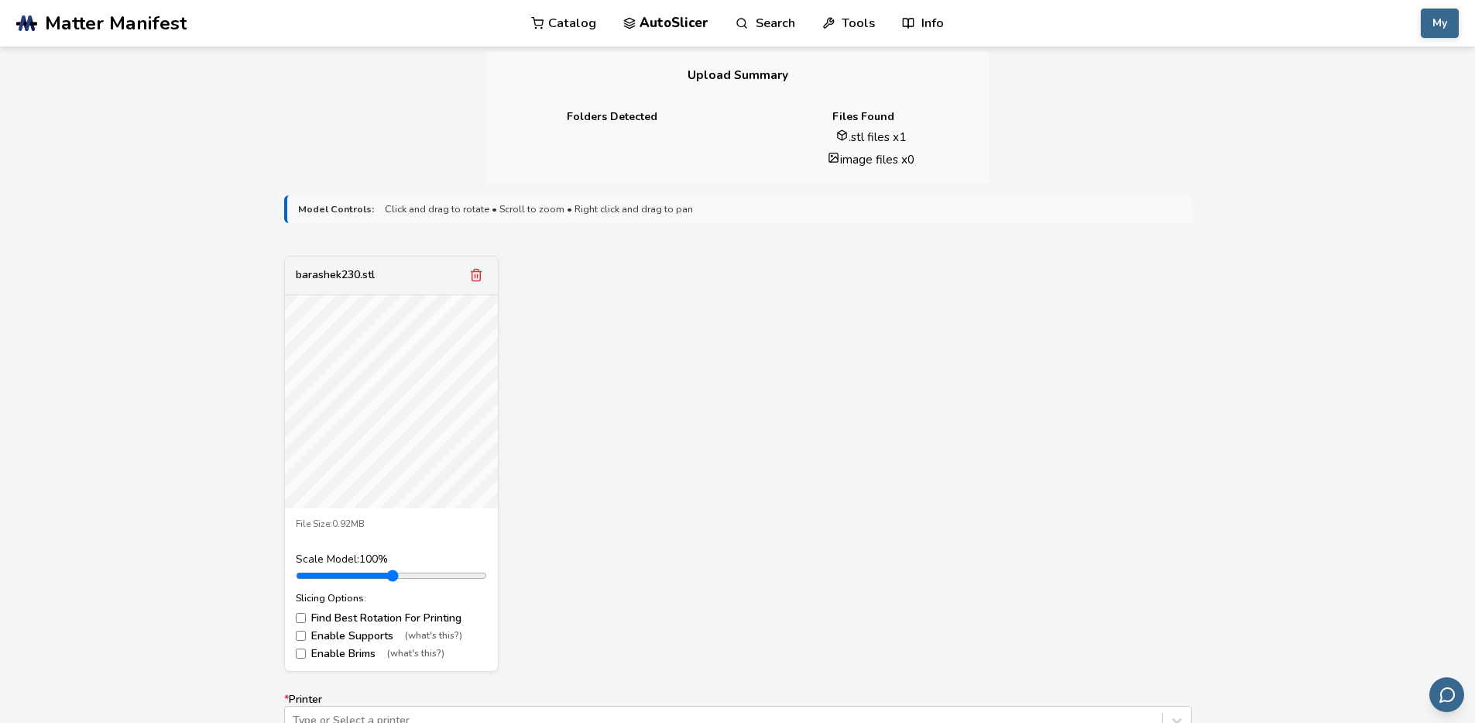
click at [366, 633] on label "Enable Supports (what's this?)" at bounding box center [391, 636] width 191 height 12
click at [340, 663] on div "File Size: 0.92MB Scale Model: 100 % Slicing Options: Find Best Rotation For Pr…" at bounding box center [391, 589] width 213 height 163
click at [352, 654] on label "Enable Brims (what's this?)" at bounding box center [391, 654] width 191 height 12
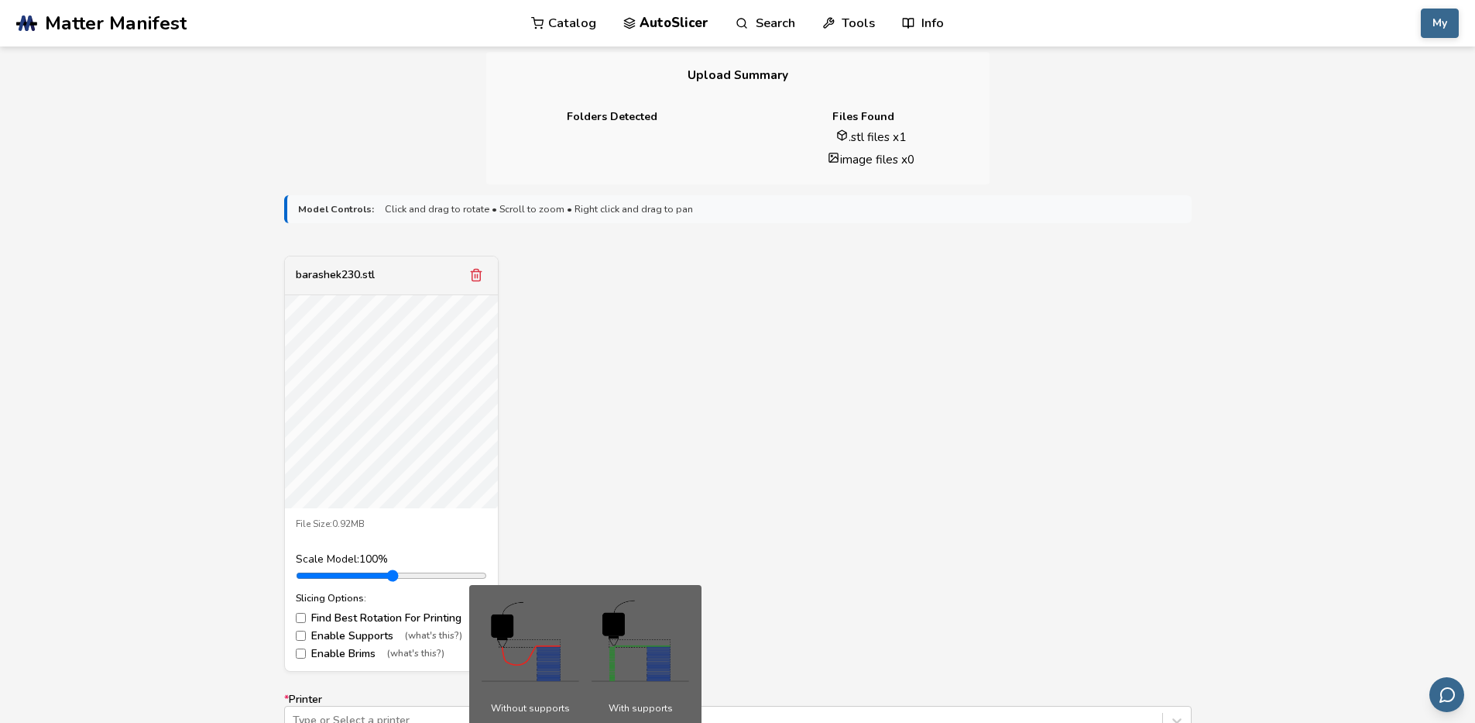
click at [424, 636] on span "(what's this?)" at bounding box center [433, 635] width 57 height 11
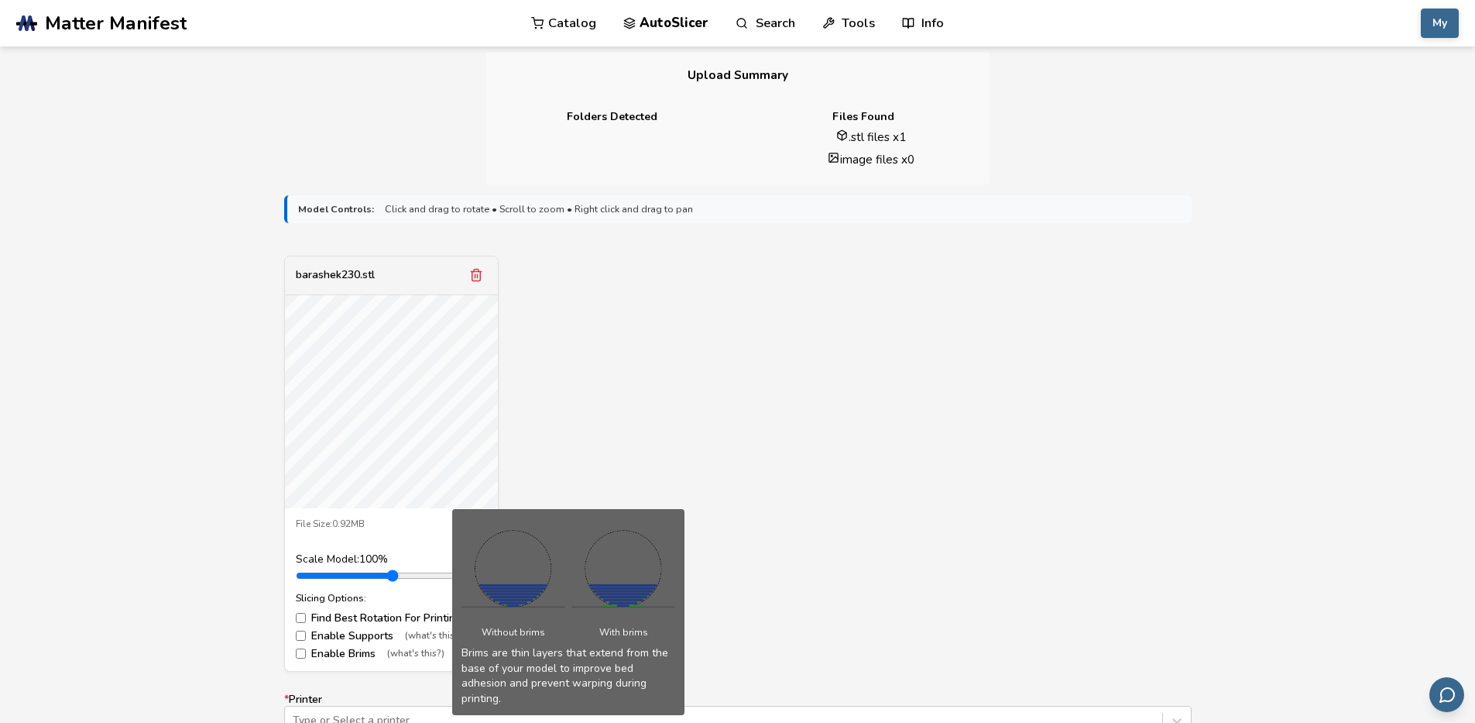
click at [414, 653] on span "(what's this?)" at bounding box center [415, 653] width 57 height 11
click at [804, 359] on div "barashek230.stl File Size: 0.92MB Scale Model: 100 % Slicing Options: Find Best…" at bounding box center [738, 464] width 908 height 416
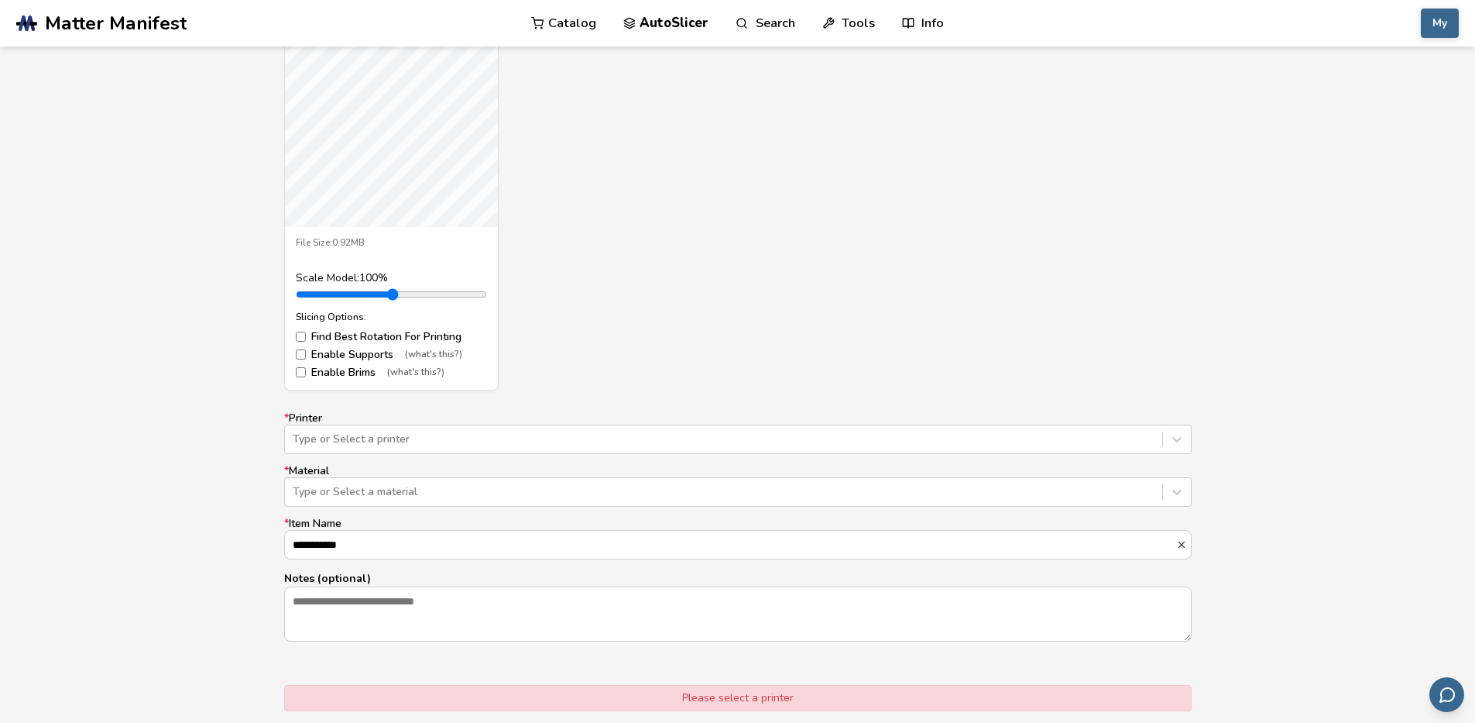
scroll to position [836, 0]
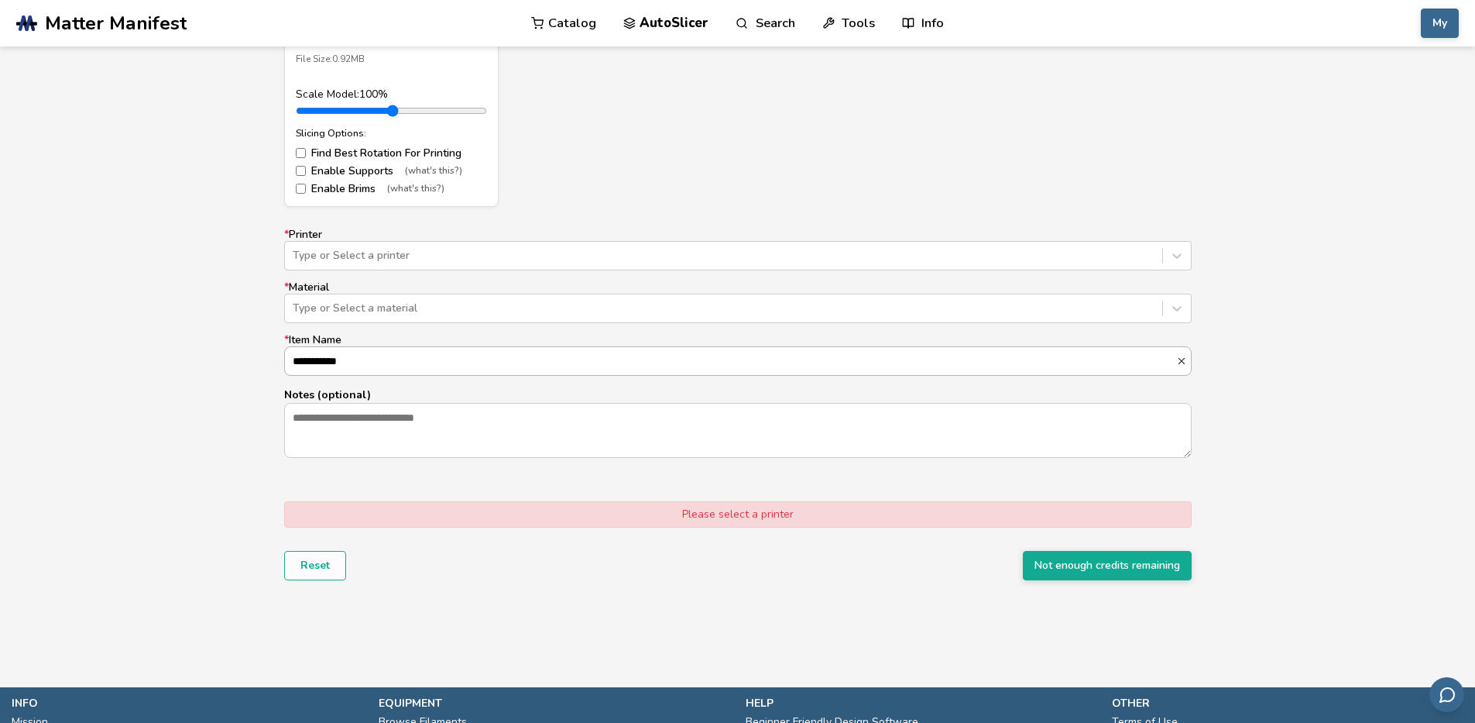
click at [669, 353] on input "**********" at bounding box center [730, 361] width 891 height 28
click at [712, 293] on label "* Material Type or Select a material" at bounding box center [738, 302] width 908 height 42
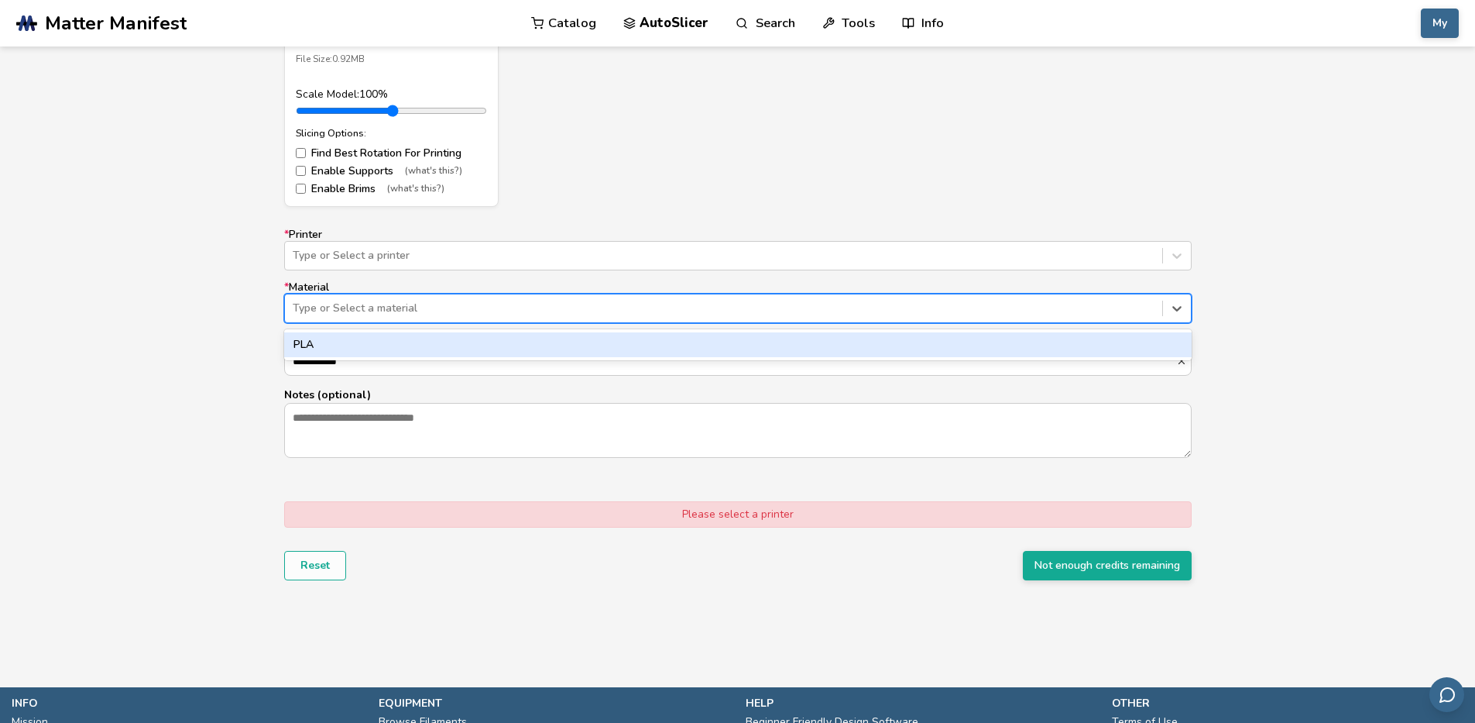
click at [705, 300] on div "Type or Select a material" at bounding box center [724, 308] width 878 height 22
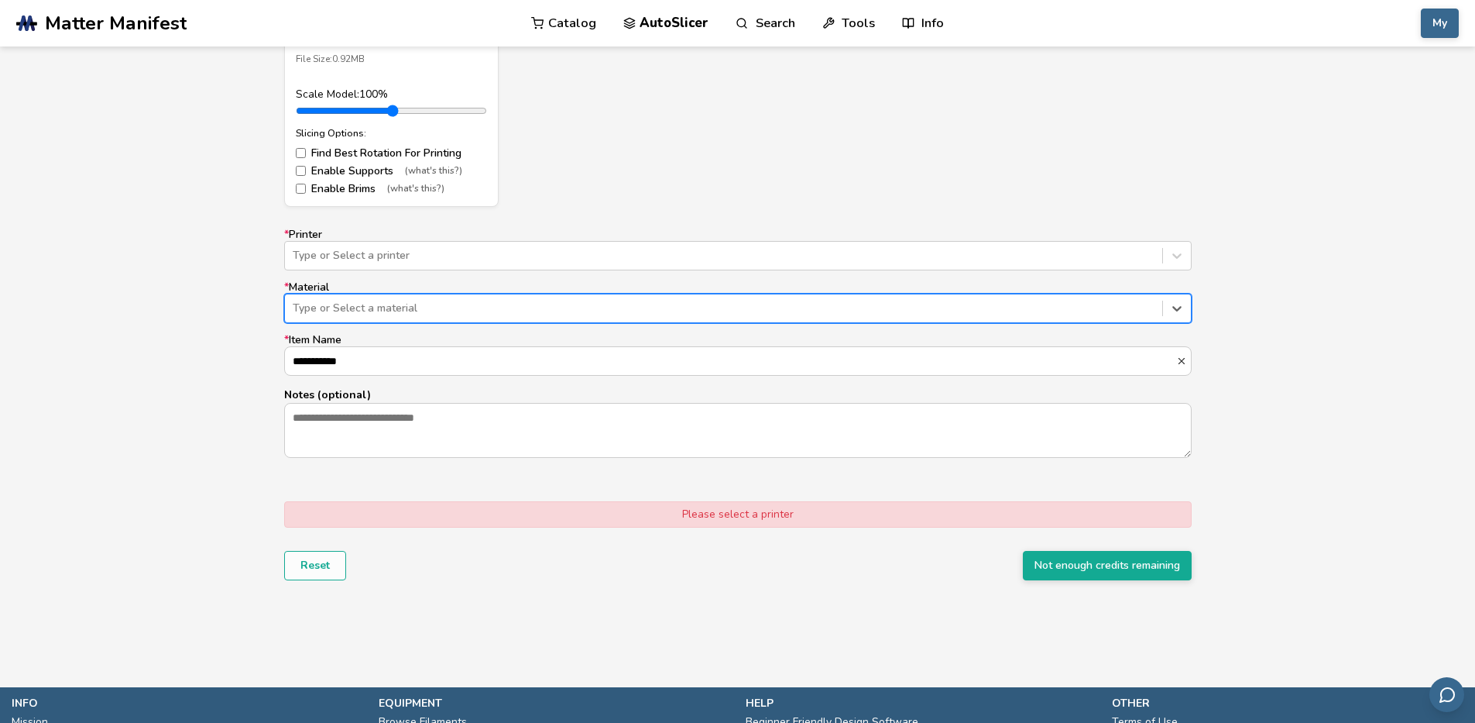
click at [706, 301] on div at bounding box center [724, 308] width 862 height 15
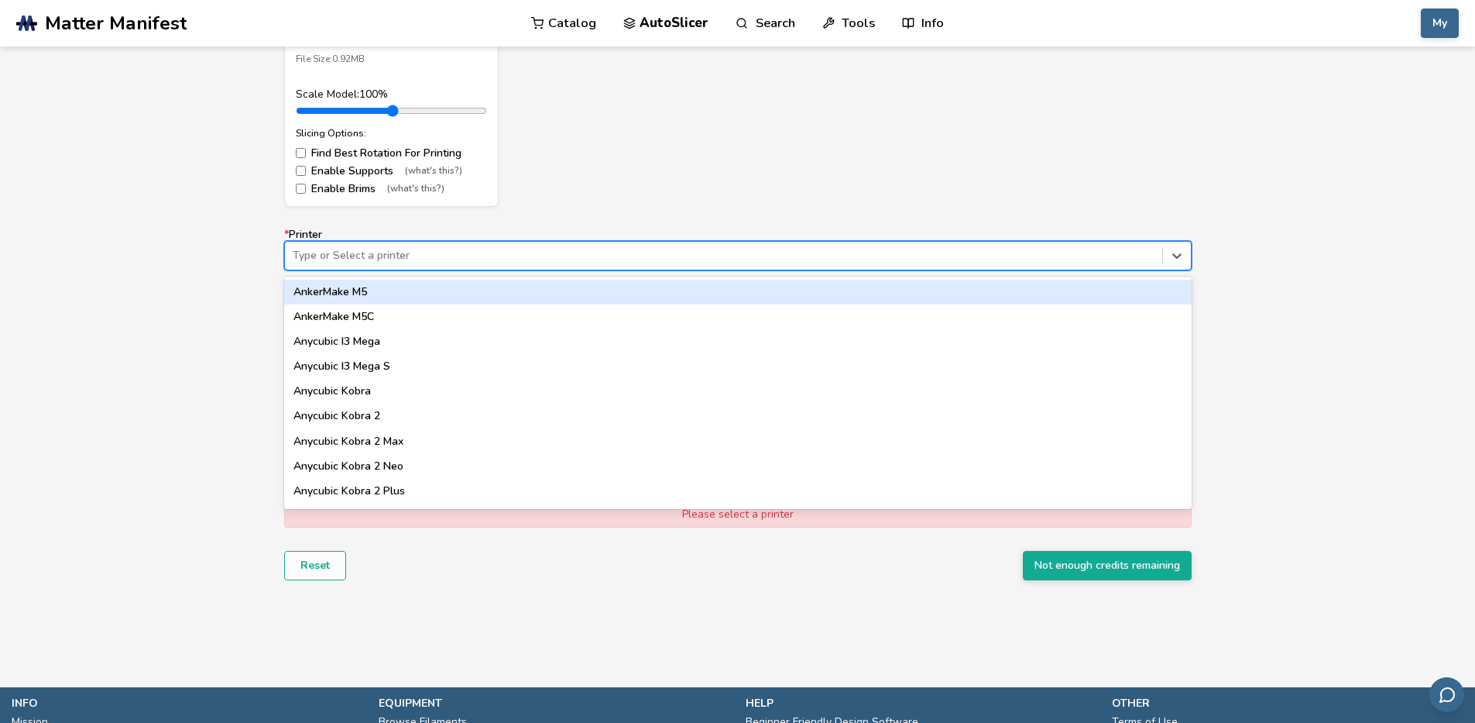
click at [727, 259] on div at bounding box center [724, 255] width 862 height 15
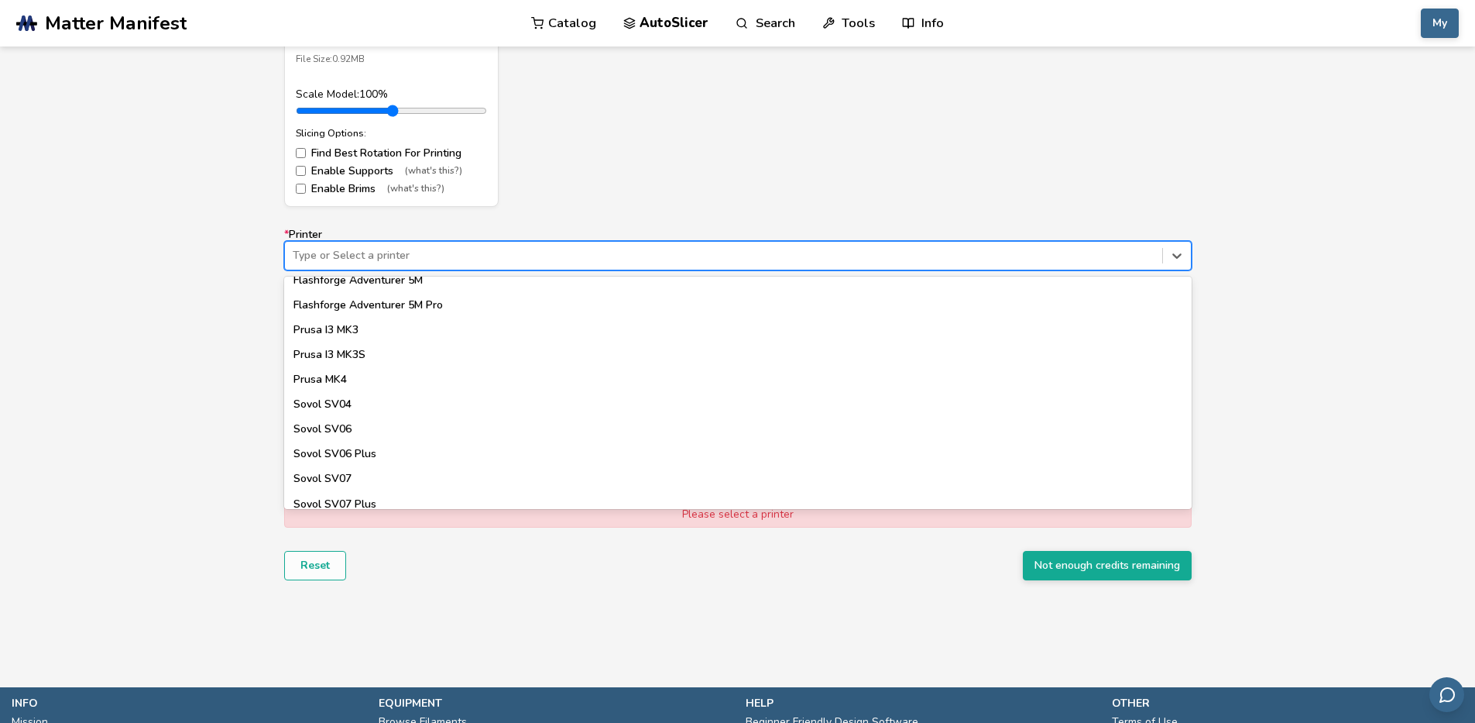
scroll to position [1315, 0]
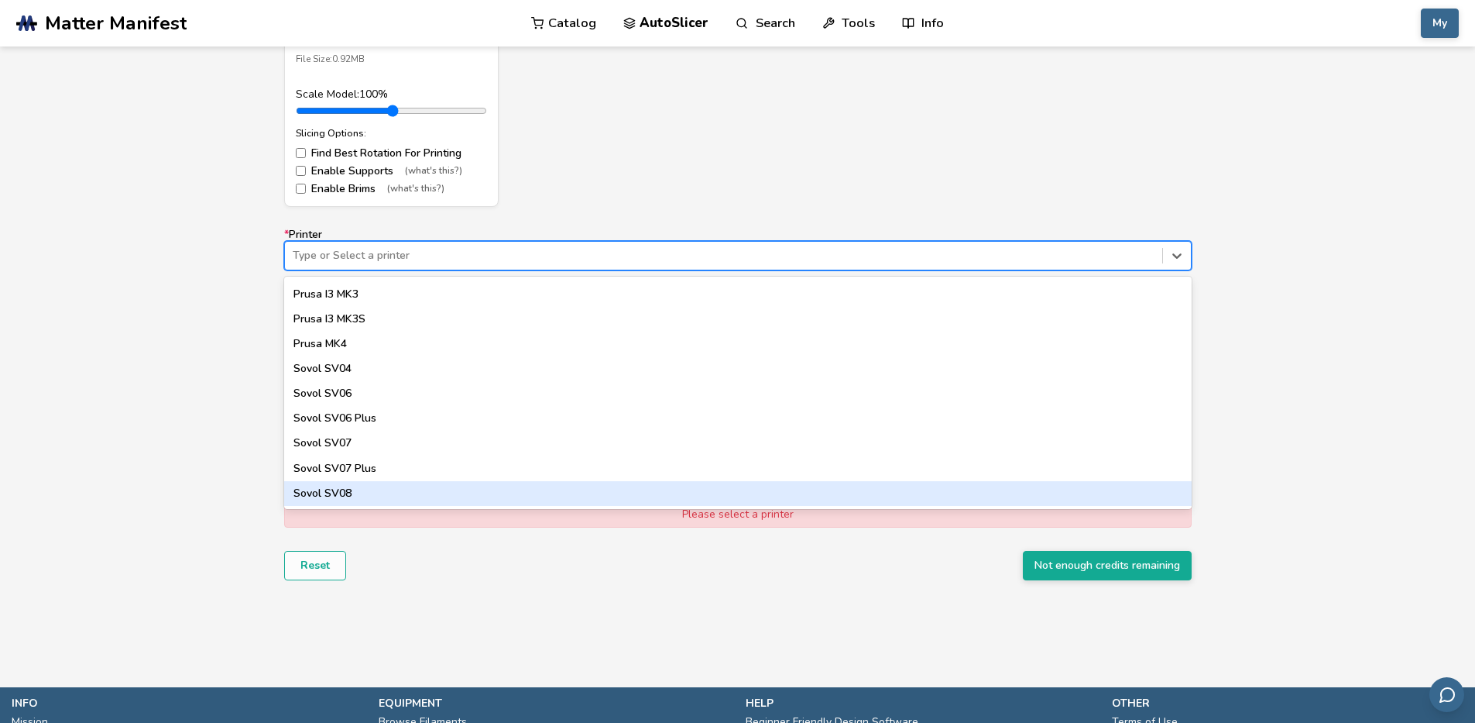
click at [1282, 447] on div "Model Controls: Click and drag to rotate • Scroll to zoom • Right click and dra…" at bounding box center [737, 180] width 1475 height 921
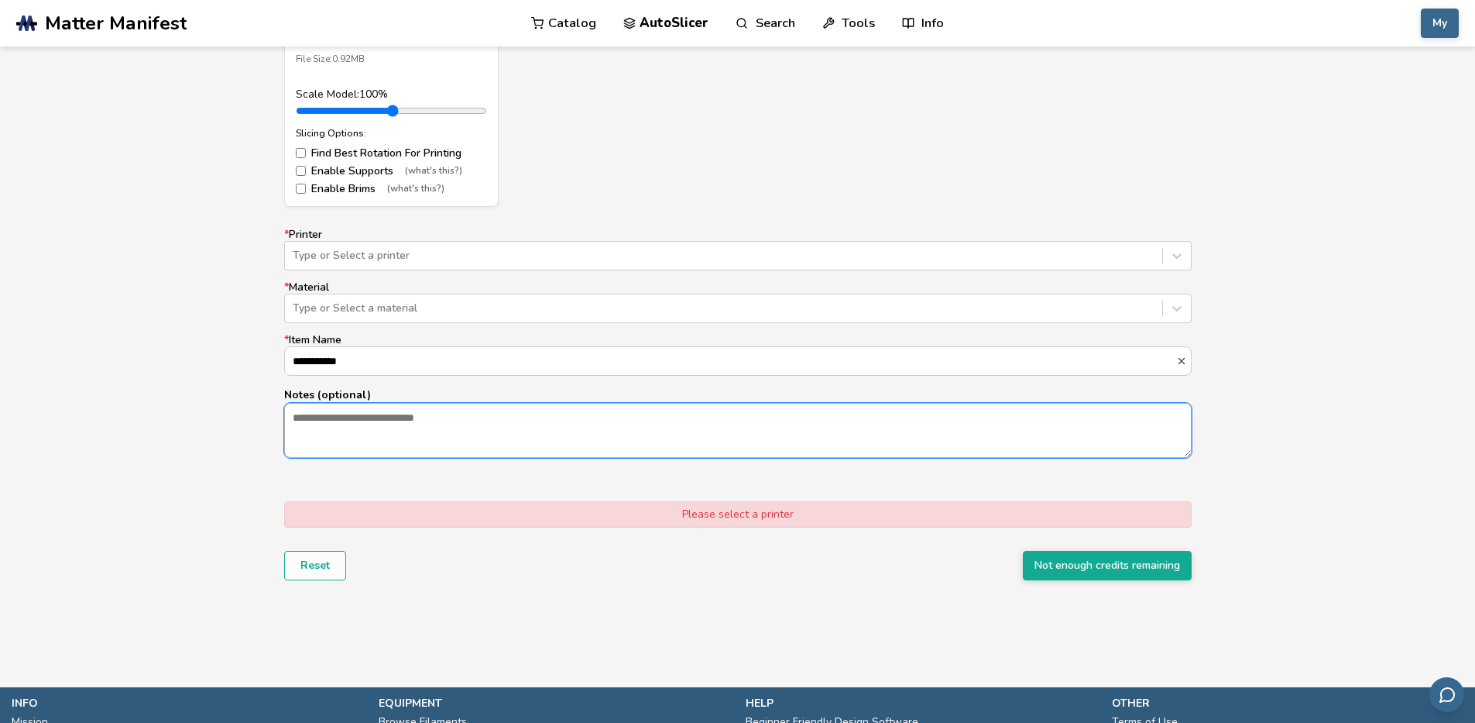
click at [330, 413] on textarea "Notes (optional)" at bounding box center [738, 430] width 906 height 53
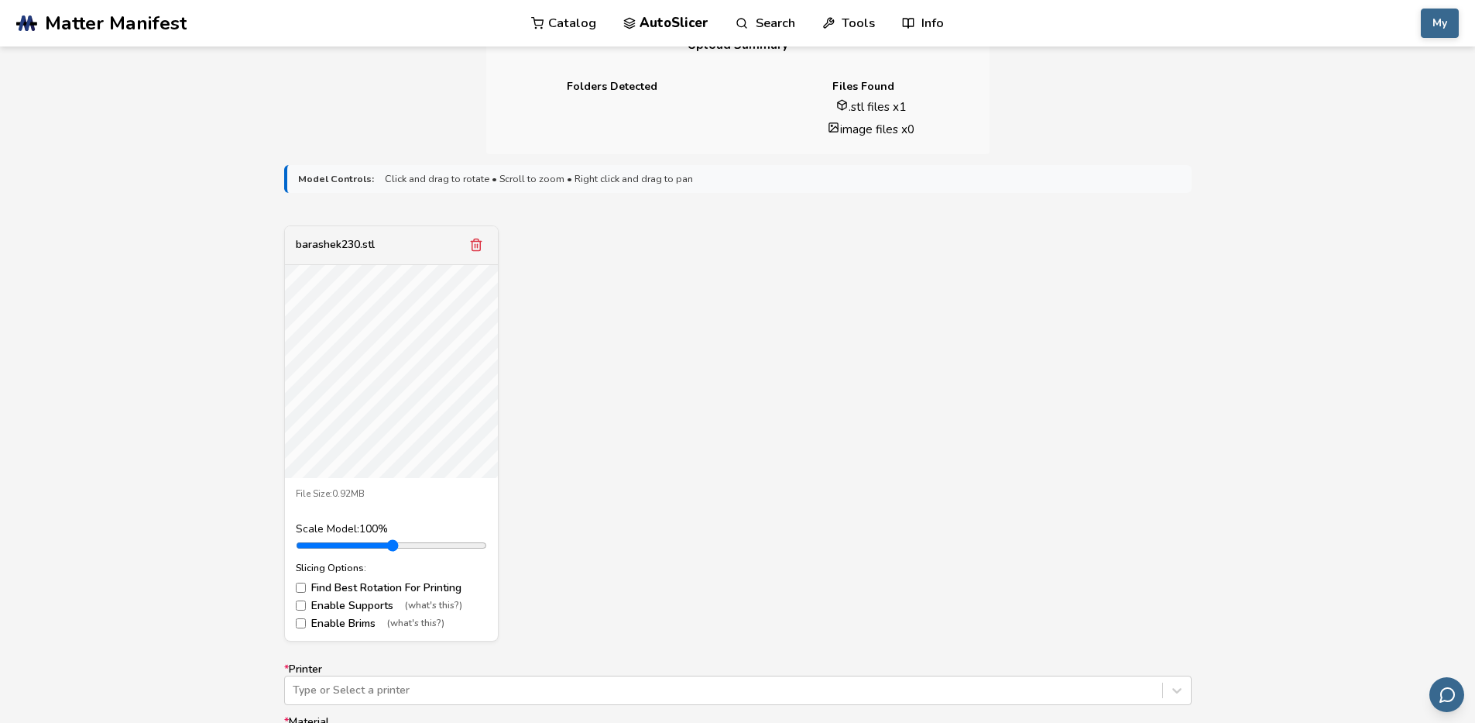
scroll to position [372, 0]
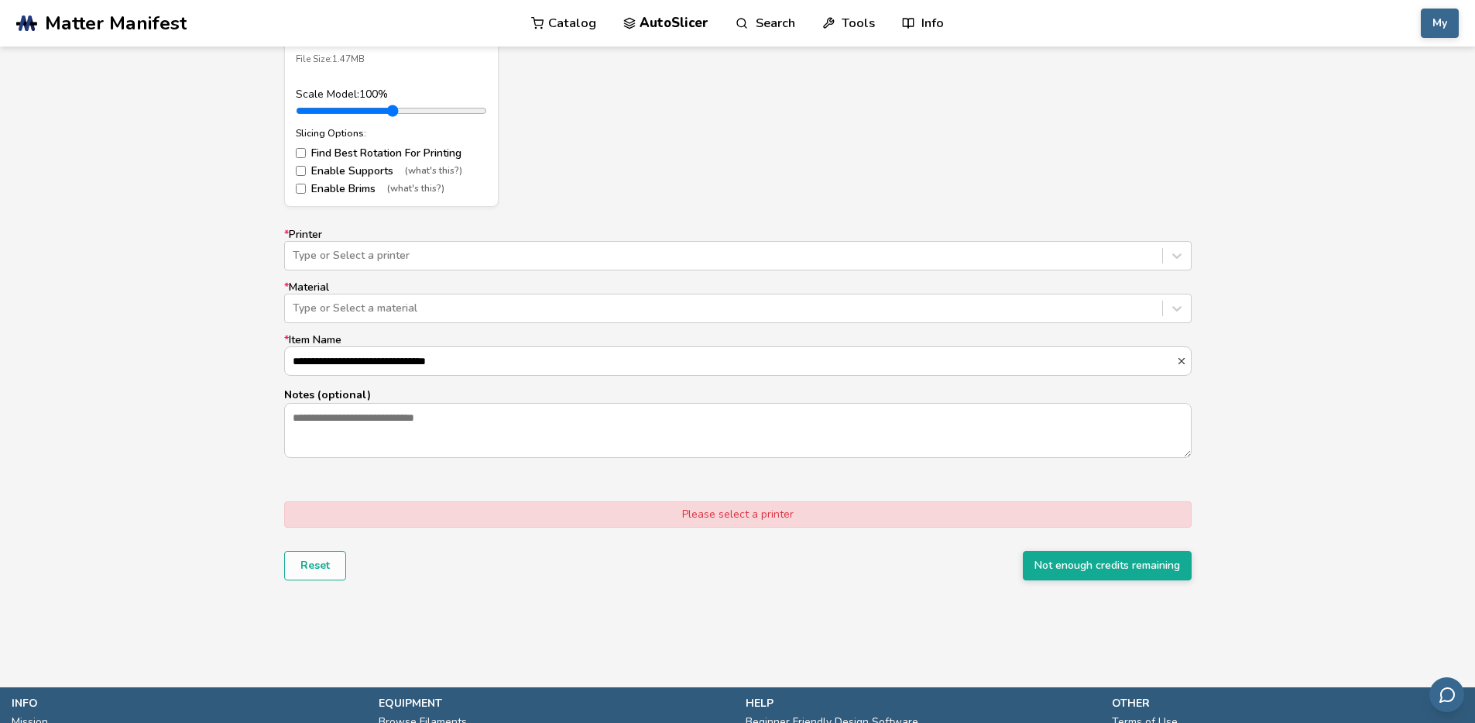
scroll to position [651, 0]
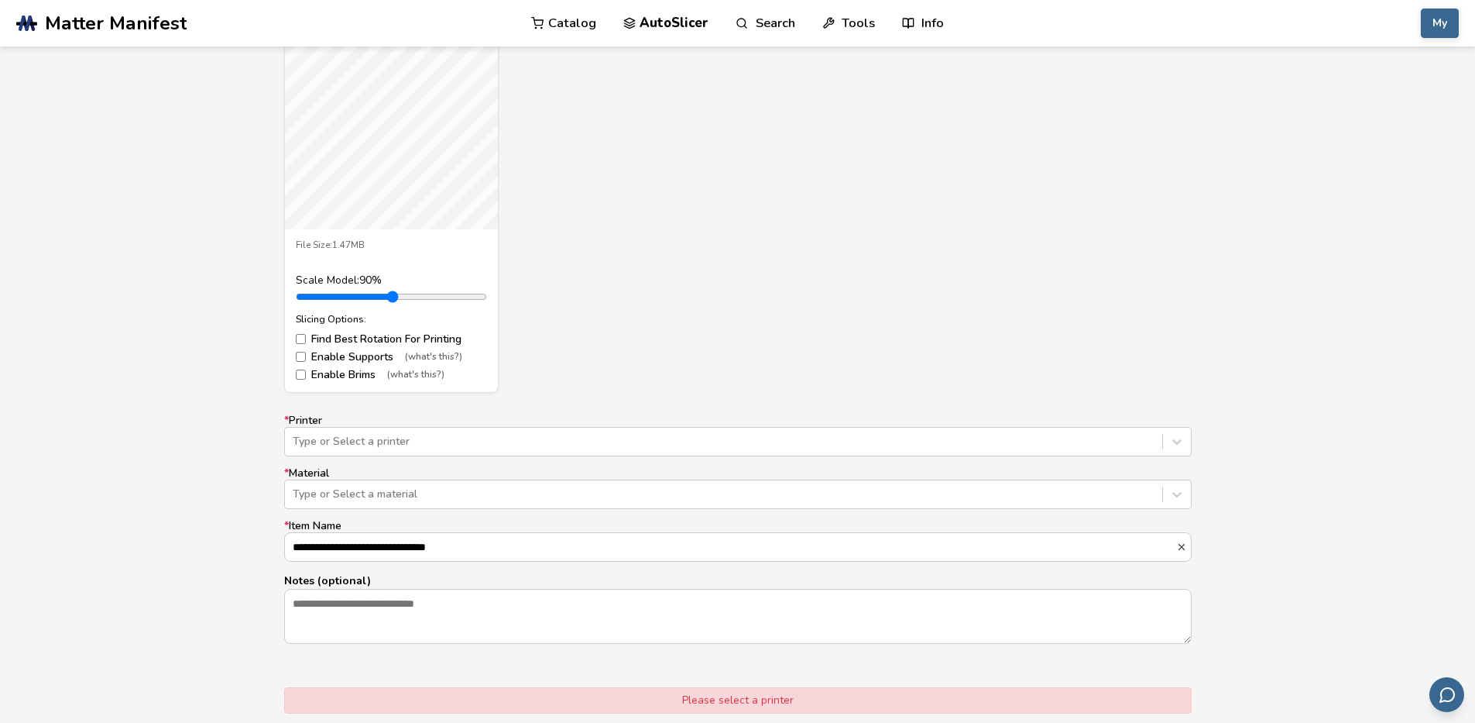
type input "*"
click at [333, 297] on input "range" at bounding box center [391, 296] width 191 height 12
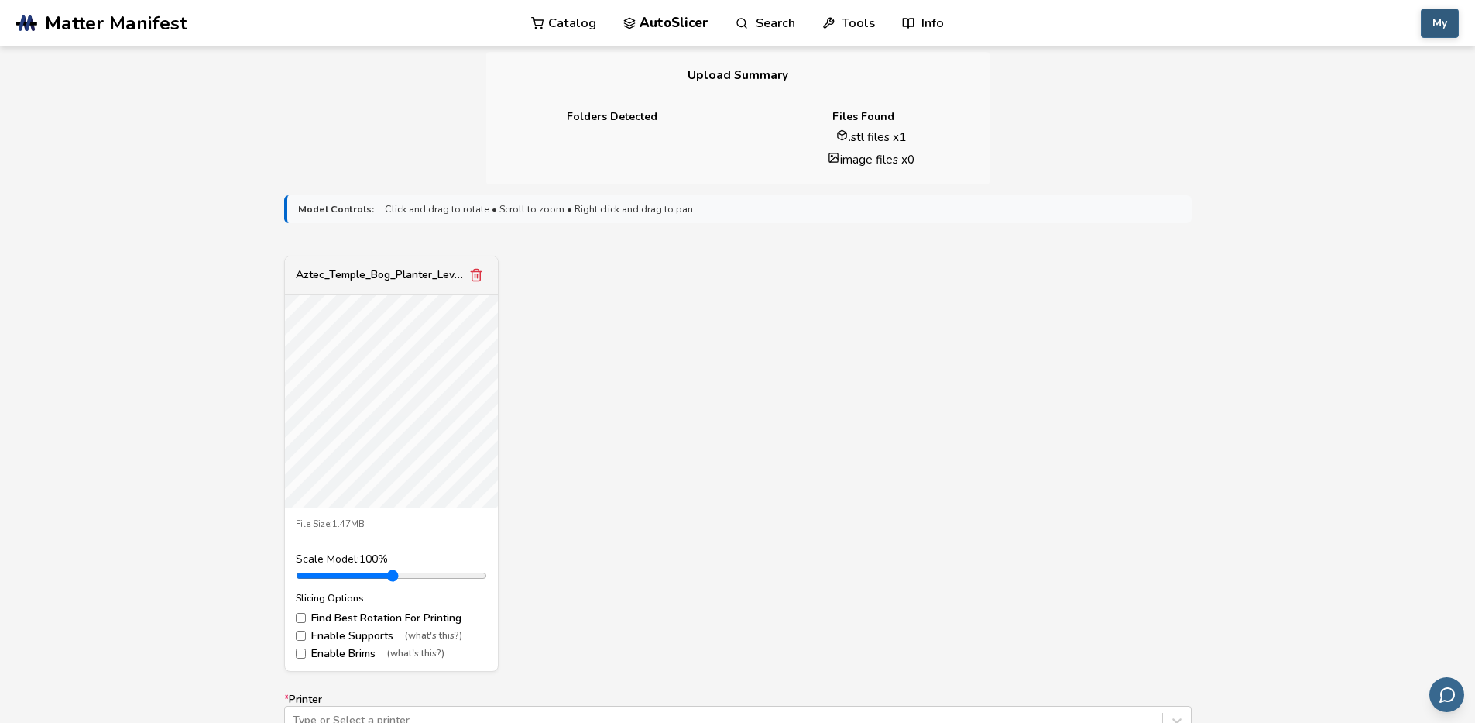
click at [1443, 32] on button "My" at bounding box center [1440, 23] width 38 height 29
click at [1125, 224] on form "**********" at bounding box center [737, 619] width 929 height 871
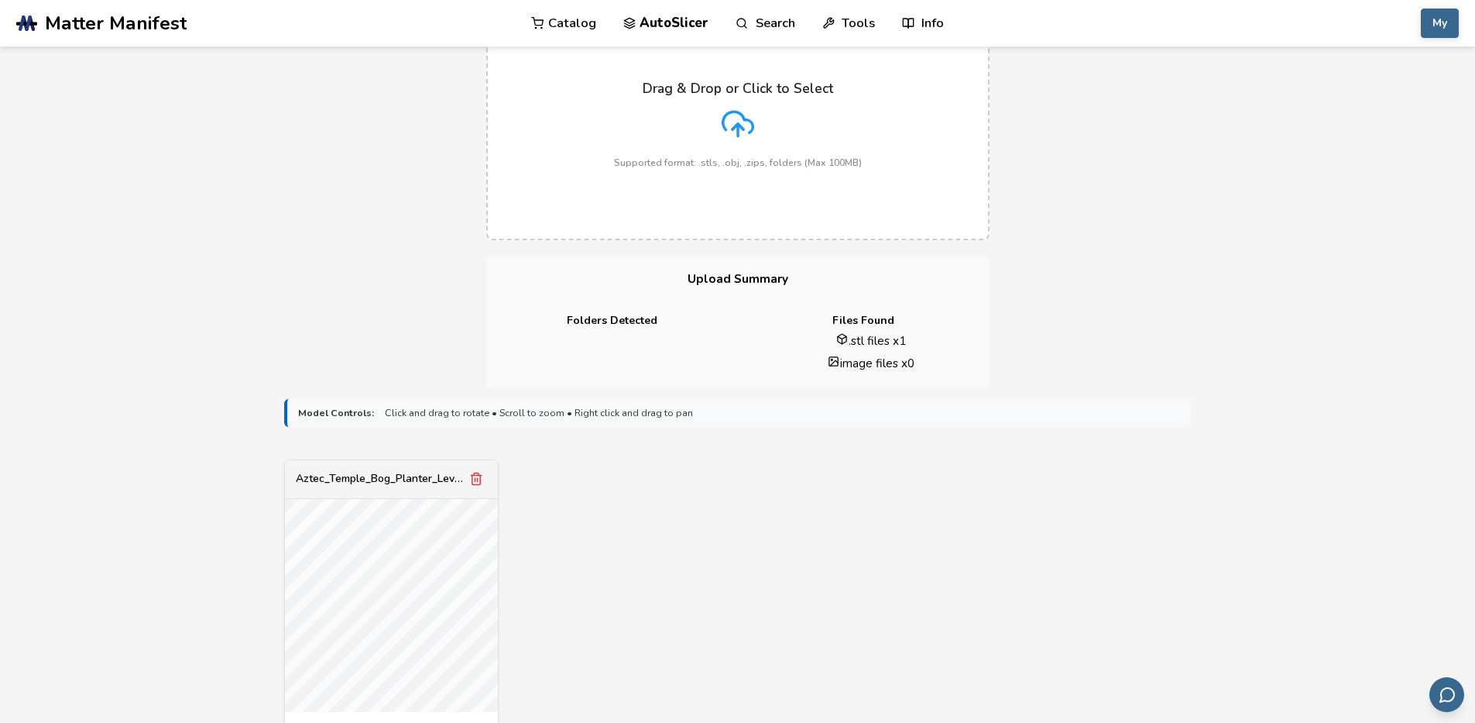
scroll to position [93, 0]
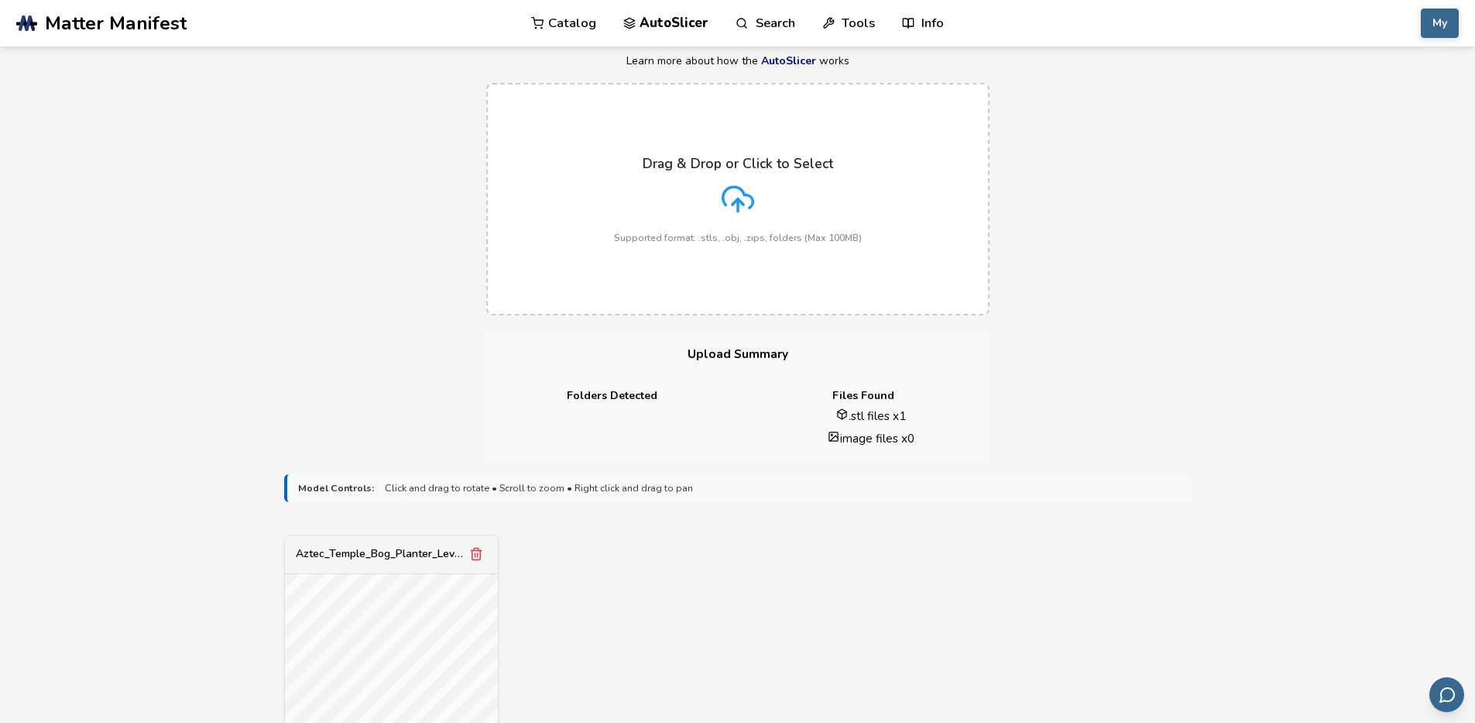
click at [847, 222] on div "Drag & Drop or Click to Select Supported format: .stls, .obj, .zips, folders (M…" at bounding box center [738, 200] width 248 height 88
click at [0, 0] on input "Drag & Drop or Click to Select Supported format: .stls, .obj, .zips, folders (M…" at bounding box center [0, 0] width 0 height 0
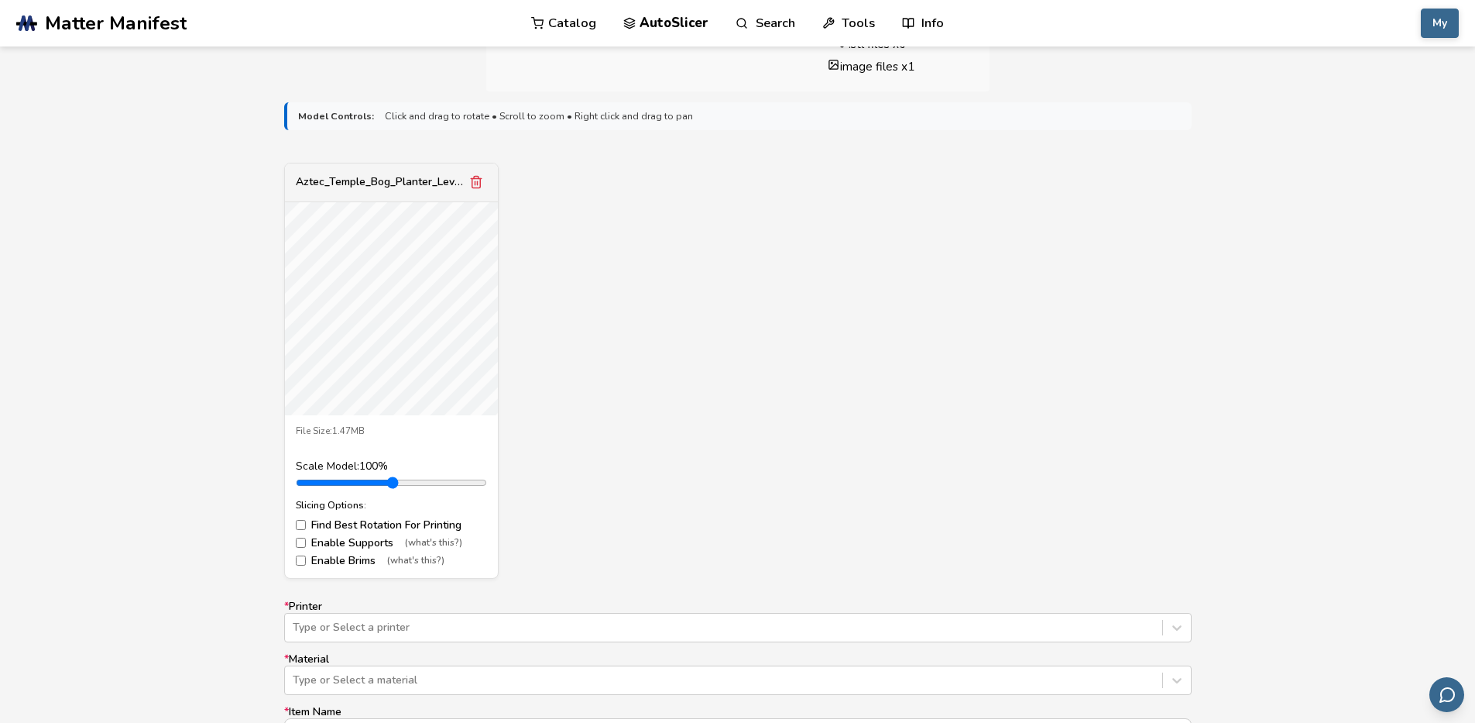
scroll to position [836, 0]
